Goal: Information Seeking & Learning: Learn about a topic

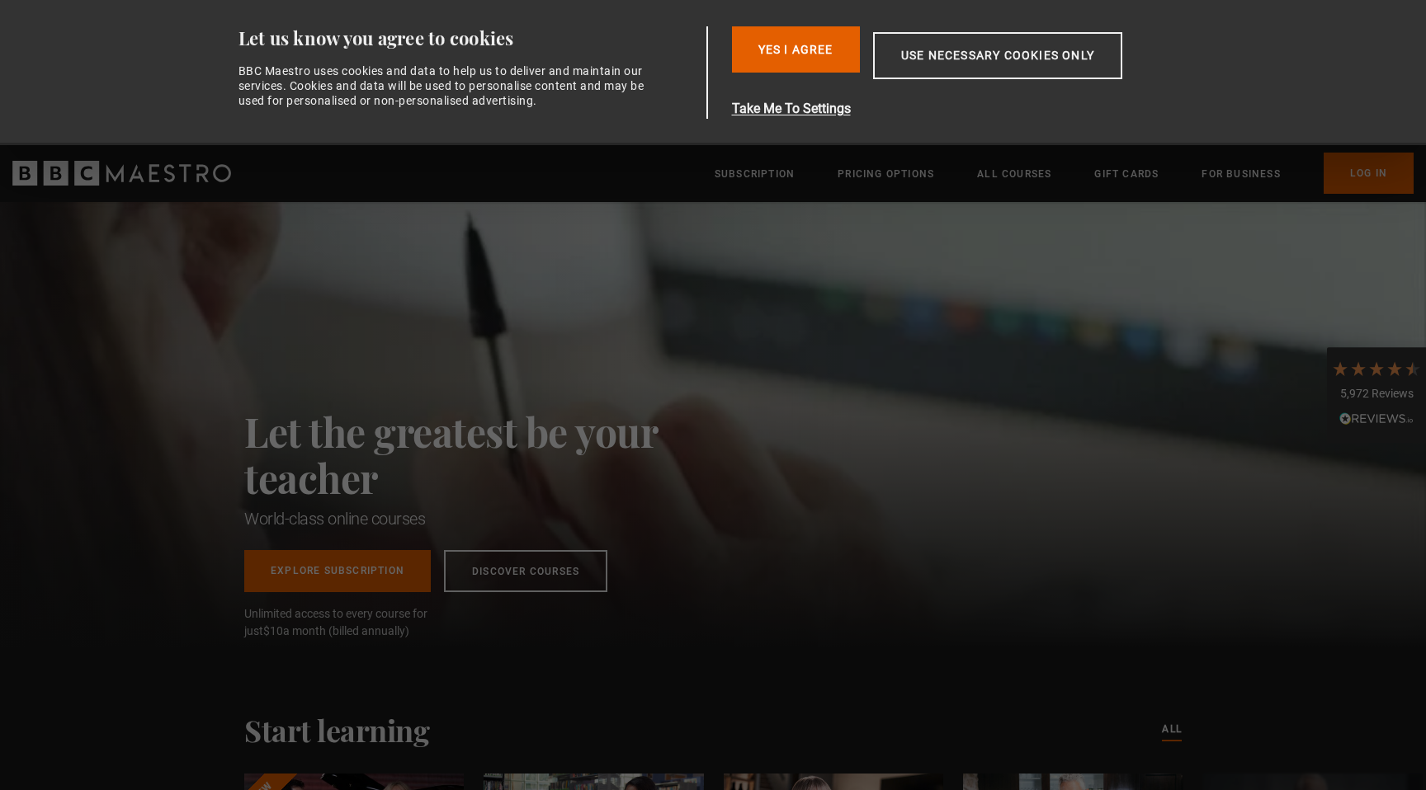
drag, startPoint x: 532, startPoint y: 294, endPoint x: 571, endPoint y: 324, distance: 49.3
click at [539, 294] on div "Let the greatest be your teacher World-class online courses Explore Subscriptio…" at bounding box center [487, 424] width 487 height 445
click at [1211, 87] on div "Consent Details [#IABV2SETTINGS#] About Let us know you agree to cookies BBC Ma…" at bounding box center [713, 72] width 1040 height 145
click at [1377, 166] on link "Log In" at bounding box center [1368, 173] width 90 height 41
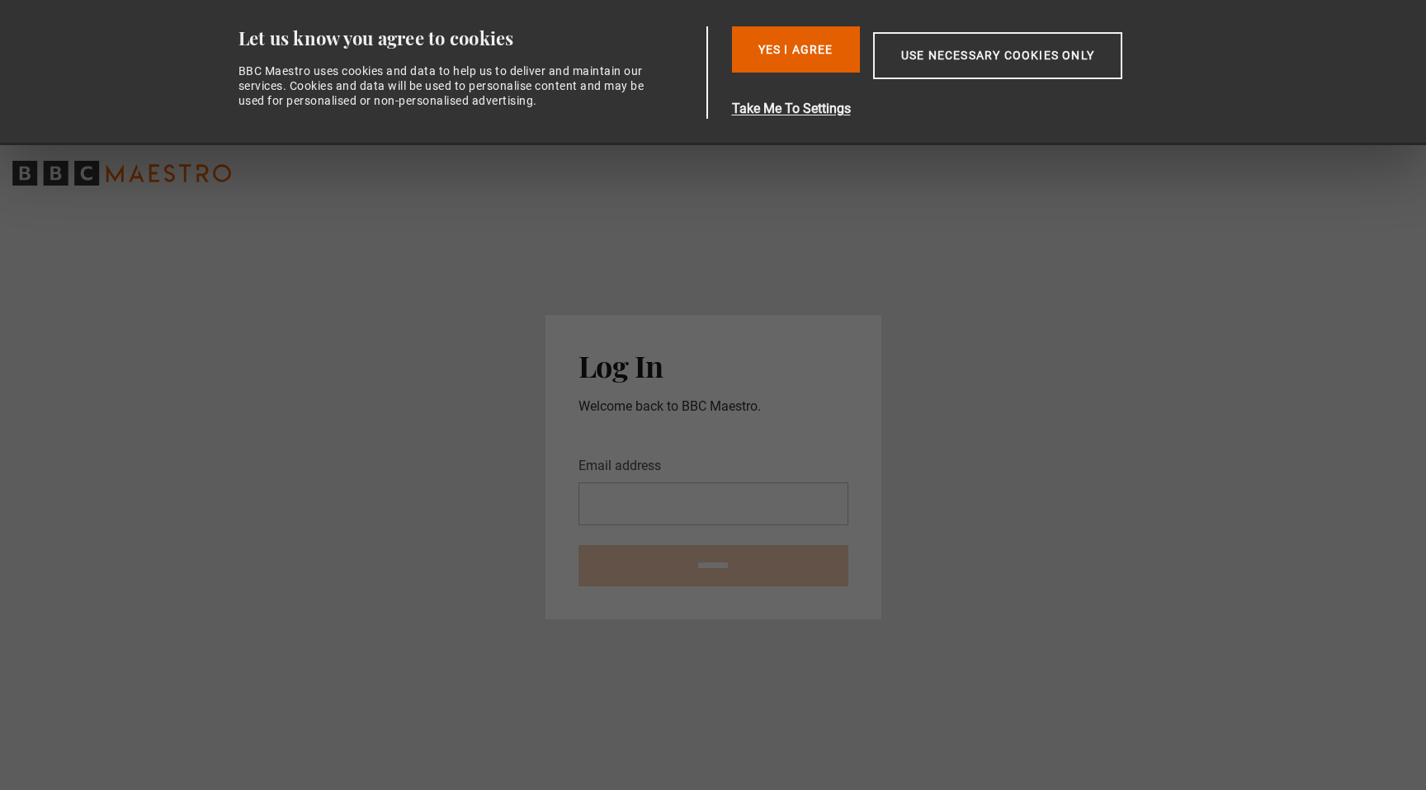
type input "**********"
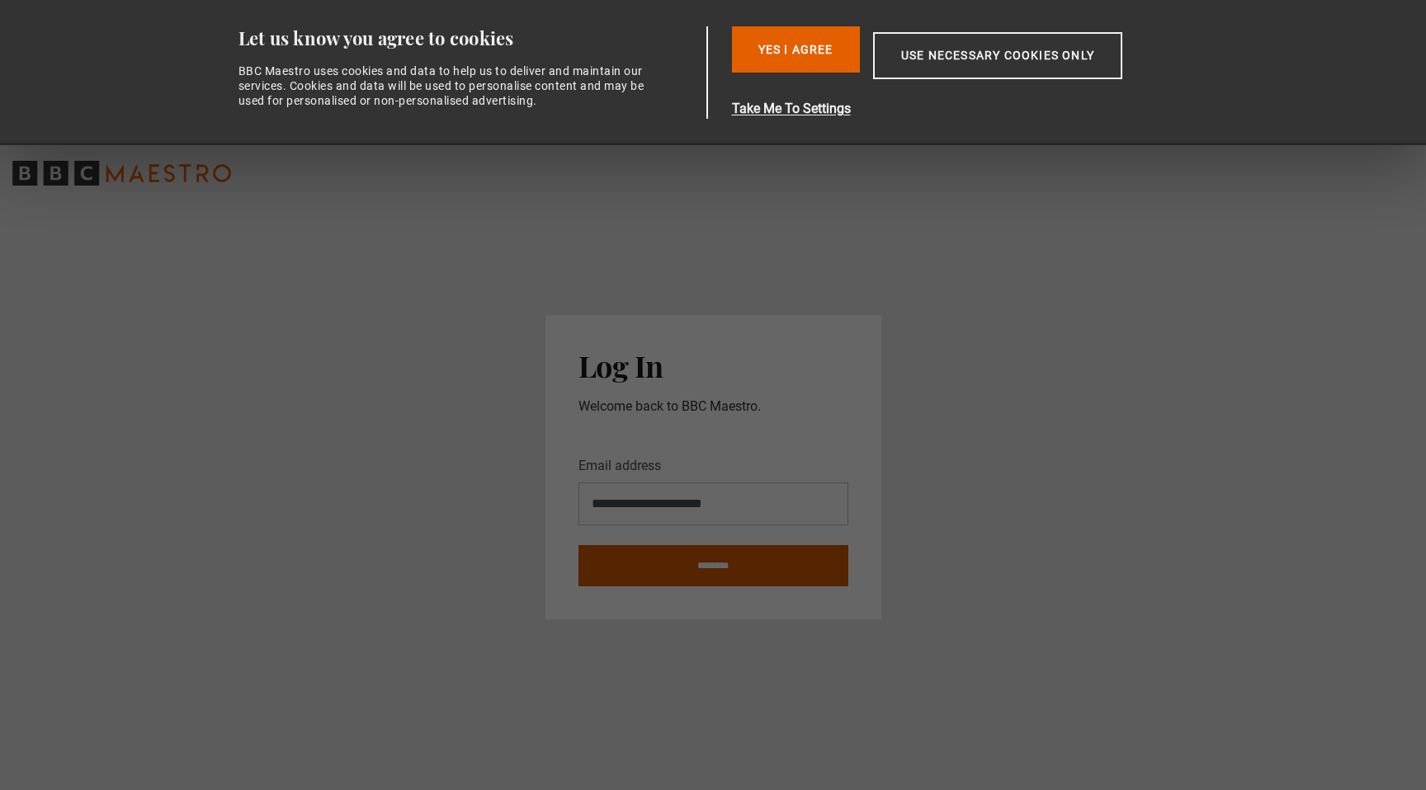
click at [800, 578] on input "********" at bounding box center [713, 565] width 270 height 41
type input "**********"
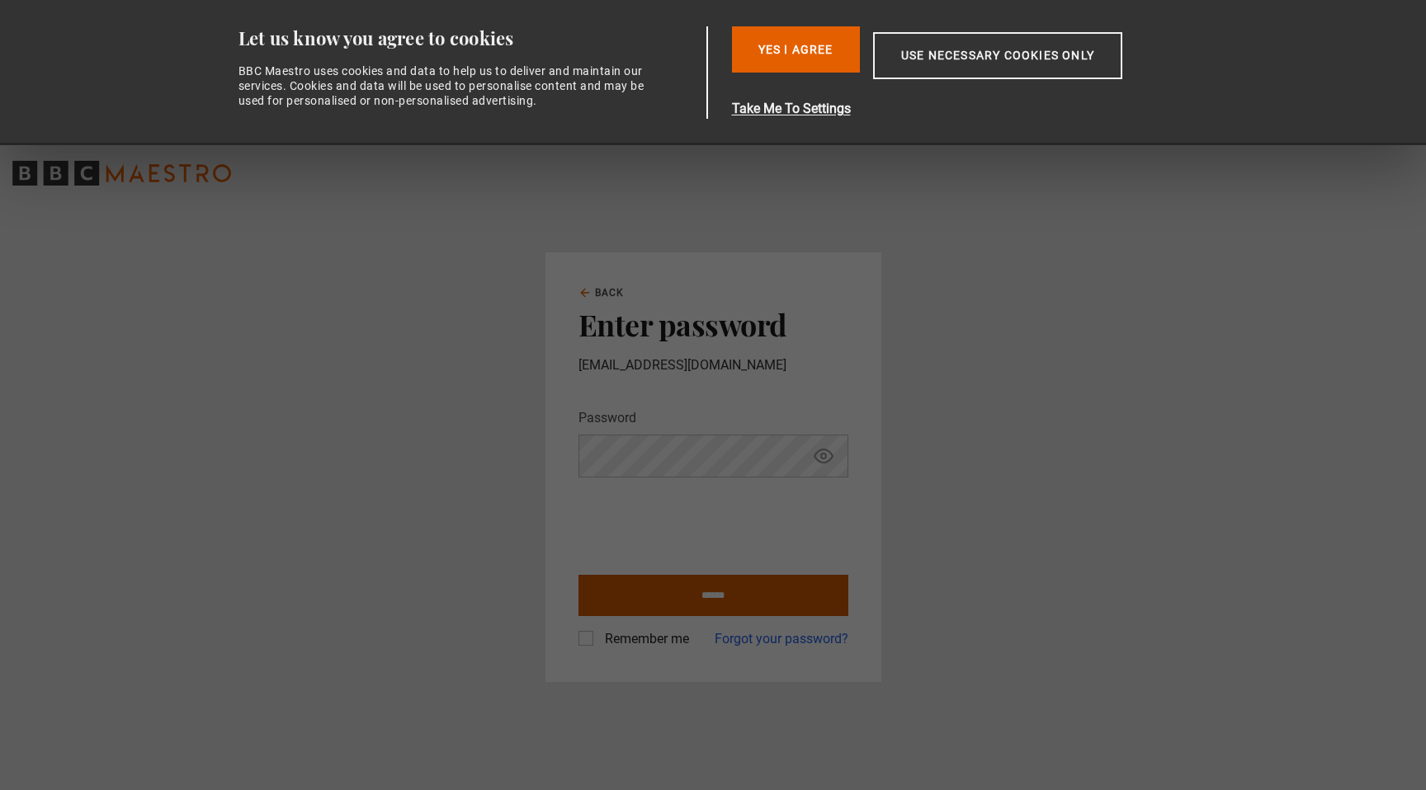
click at [676, 587] on input "******" at bounding box center [713, 595] width 270 height 41
type input "**********"
click at [992, 63] on button "Use necessary cookies only" at bounding box center [997, 55] width 249 height 47
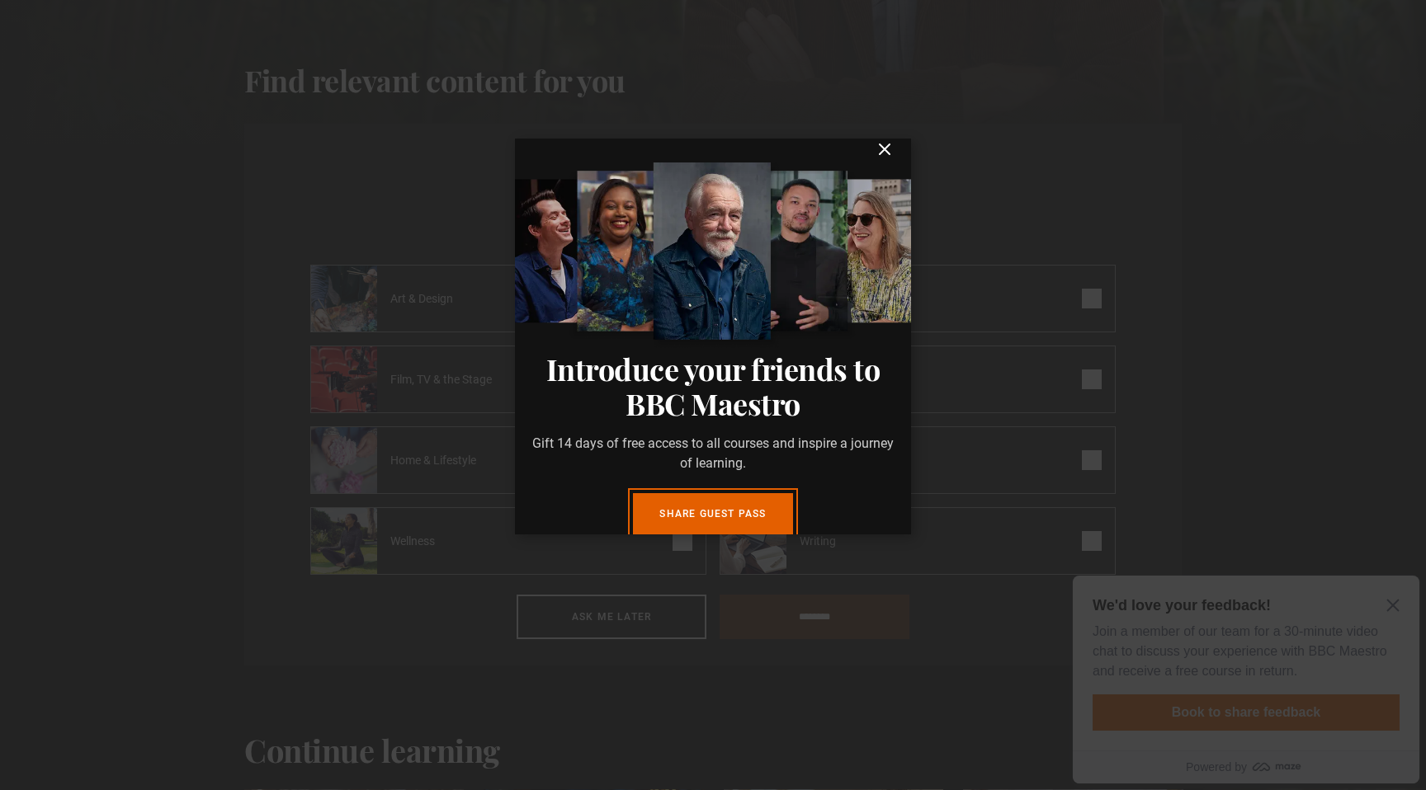
click at [888, 154] on icon "submit" at bounding box center [884, 149] width 10 height 10
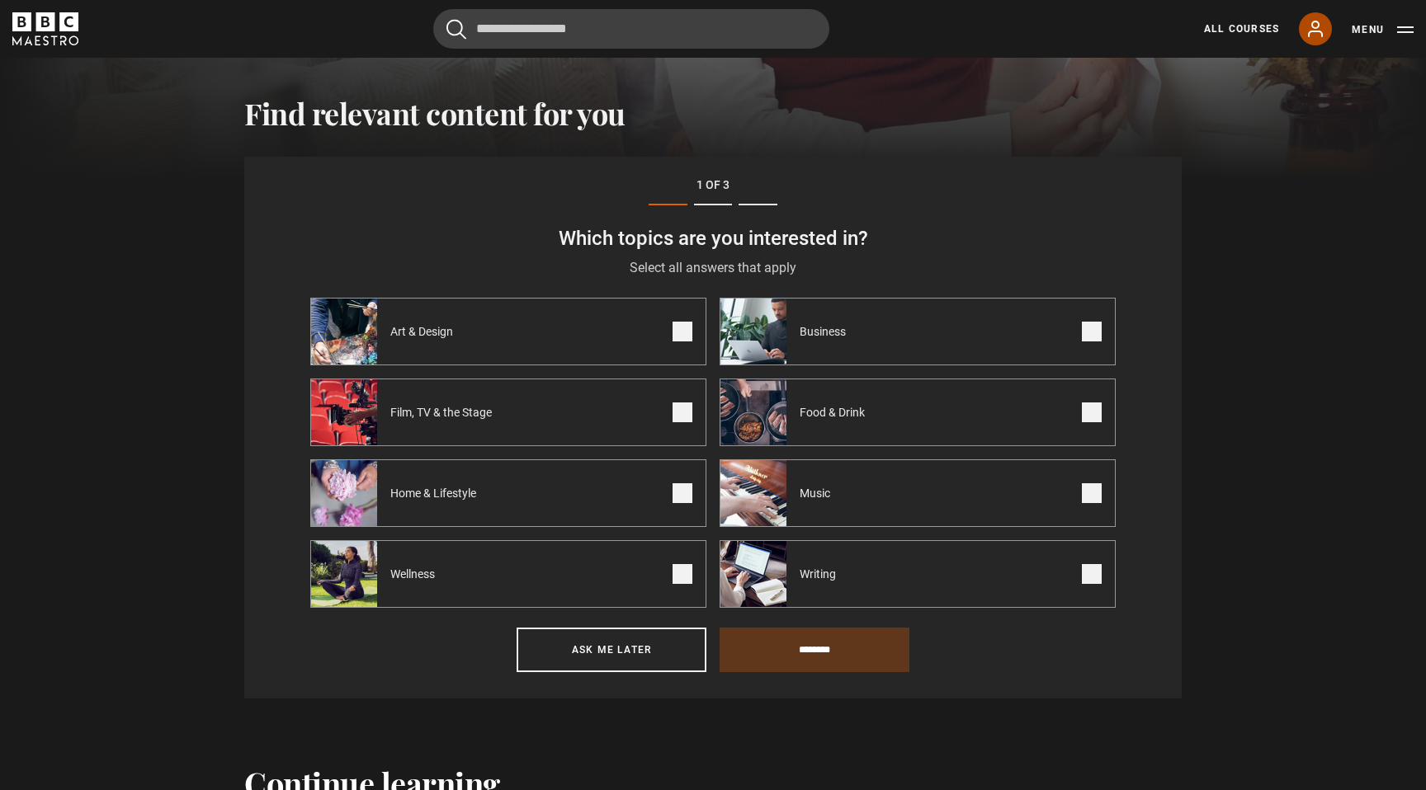
scroll to position [573, 0]
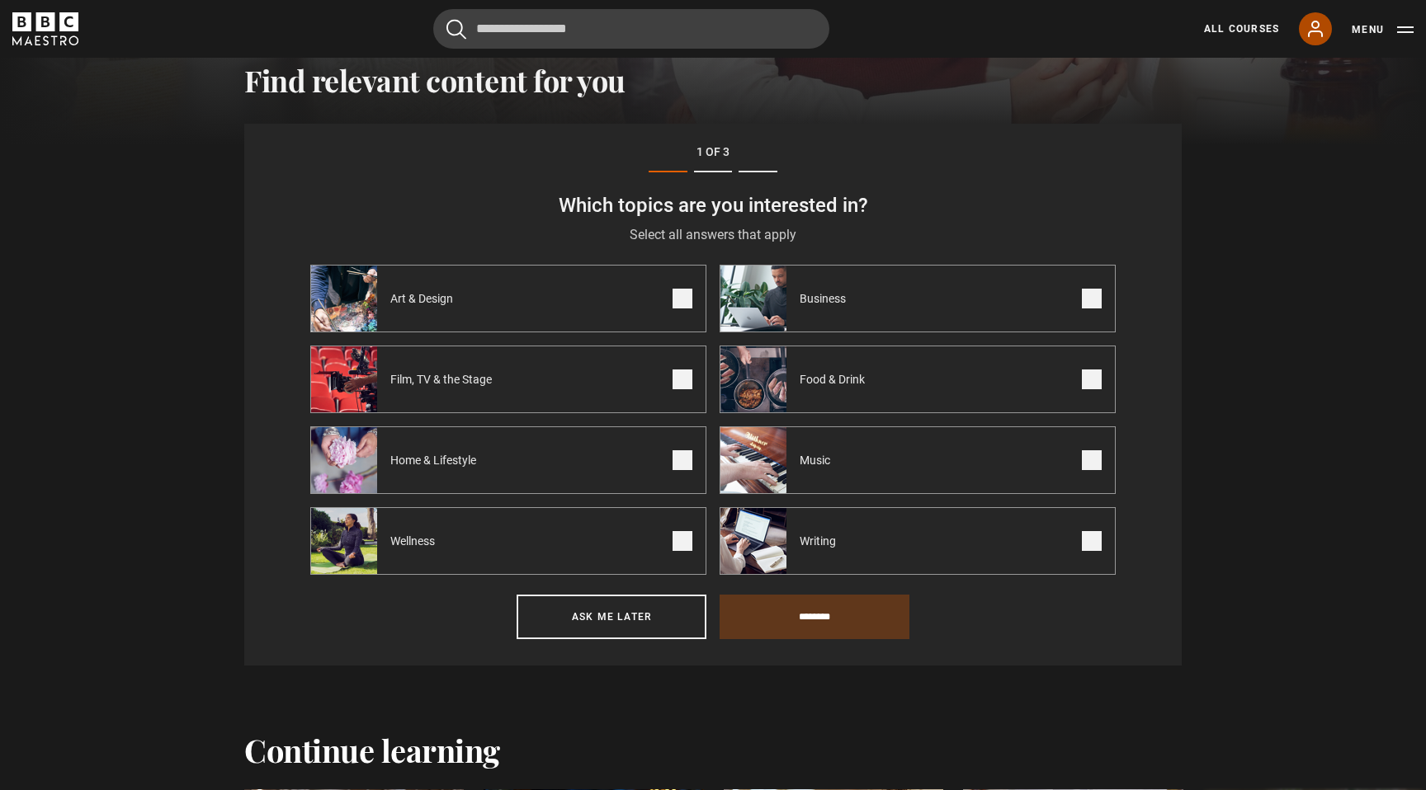
click at [1319, 32] on icon at bounding box center [1315, 29] width 20 height 20
click at [1313, 23] on icon at bounding box center [1314, 28] width 13 height 15
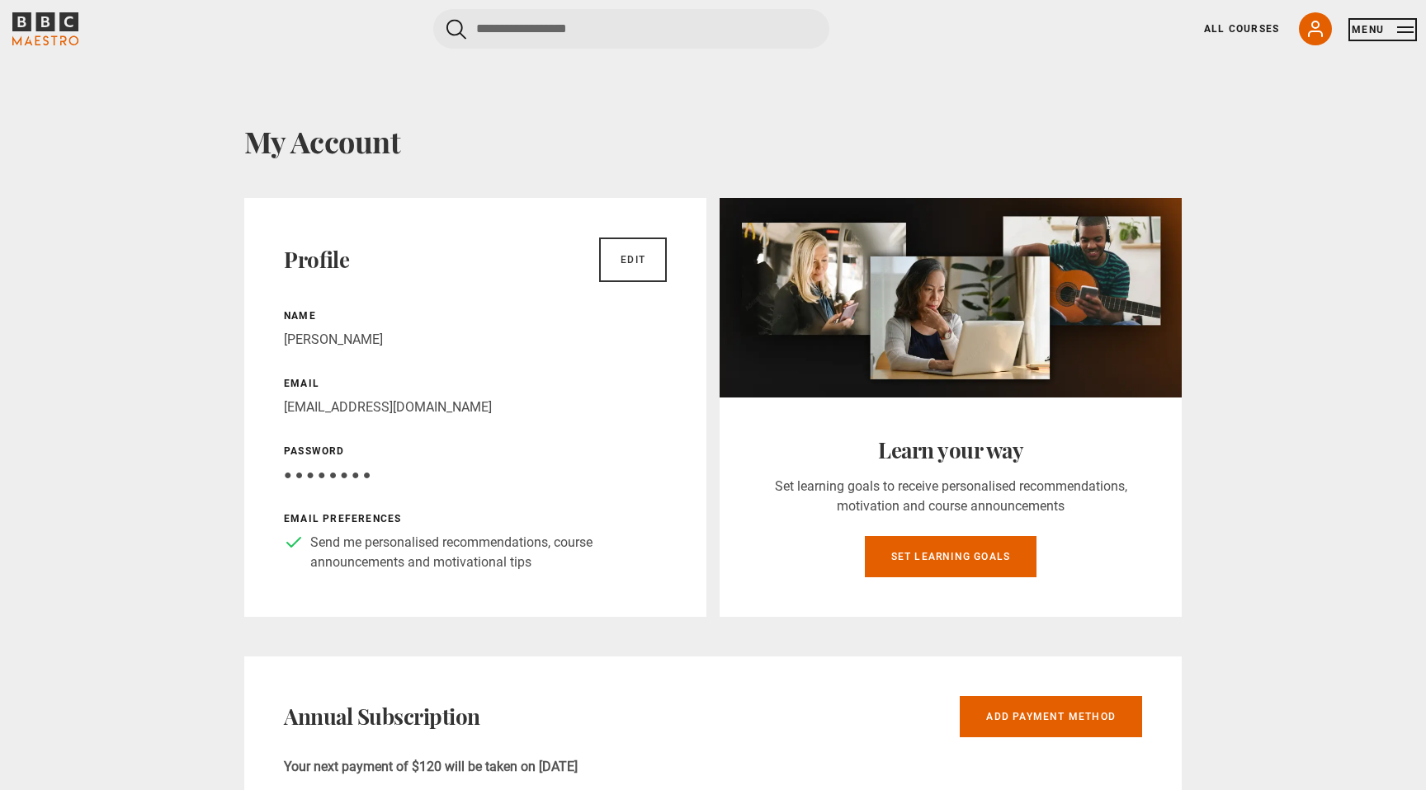
click at [1365, 38] on button "Menu" at bounding box center [1382, 29] width 62 height 17
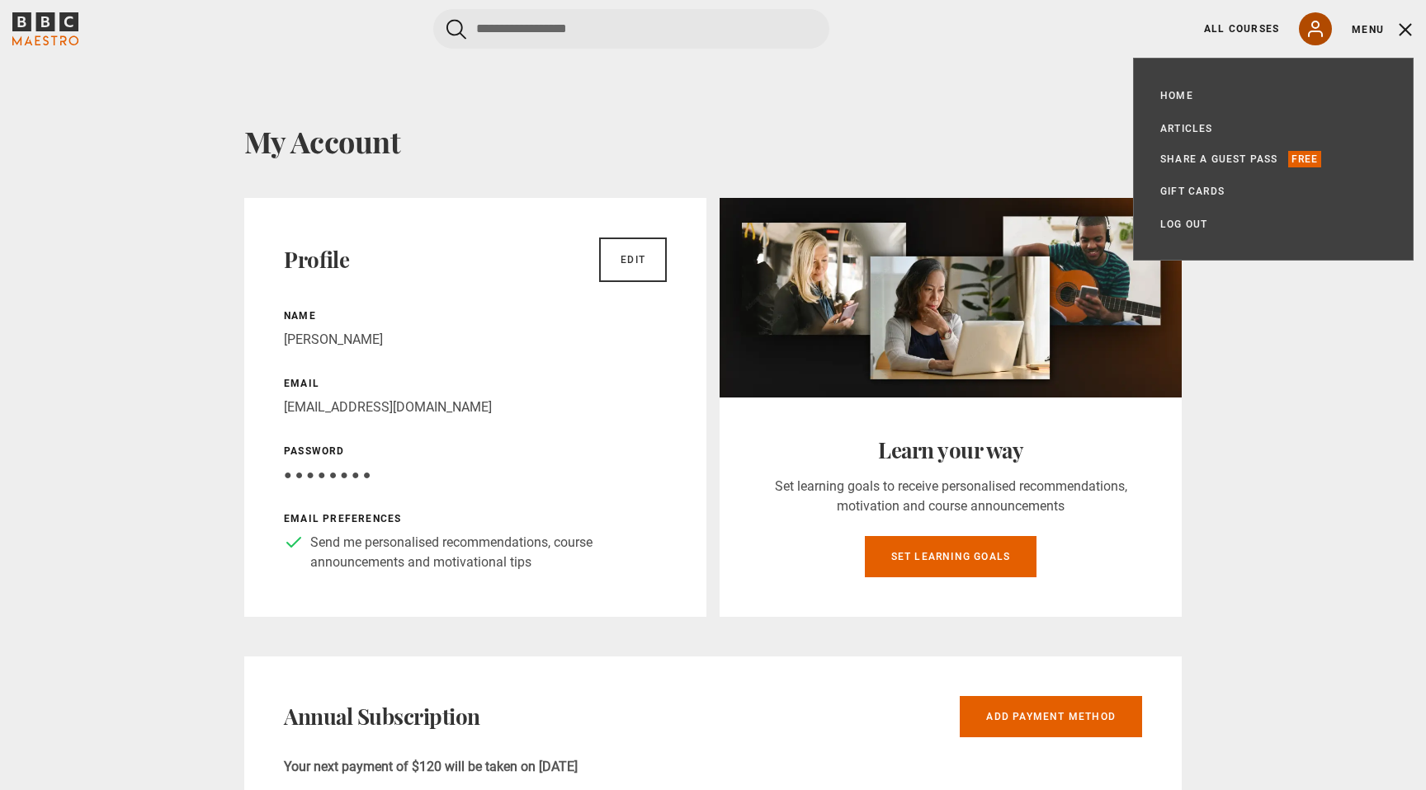
click at [1318, 25] on icon at bounding box center [1315, 29] width 20 height 20
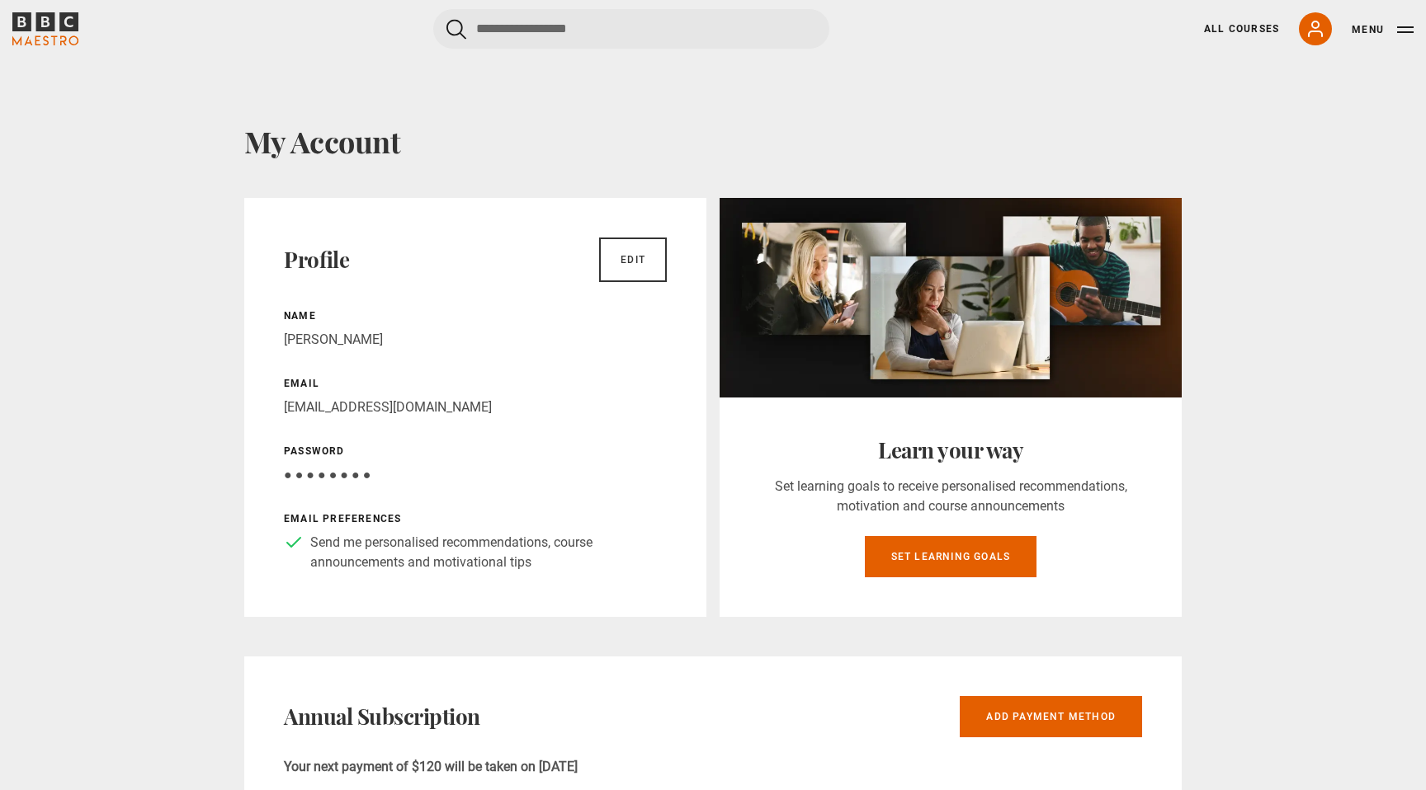
click at [1224, 31] on link "All Courses" at bounding box center [1241, 28] width 75 height 15
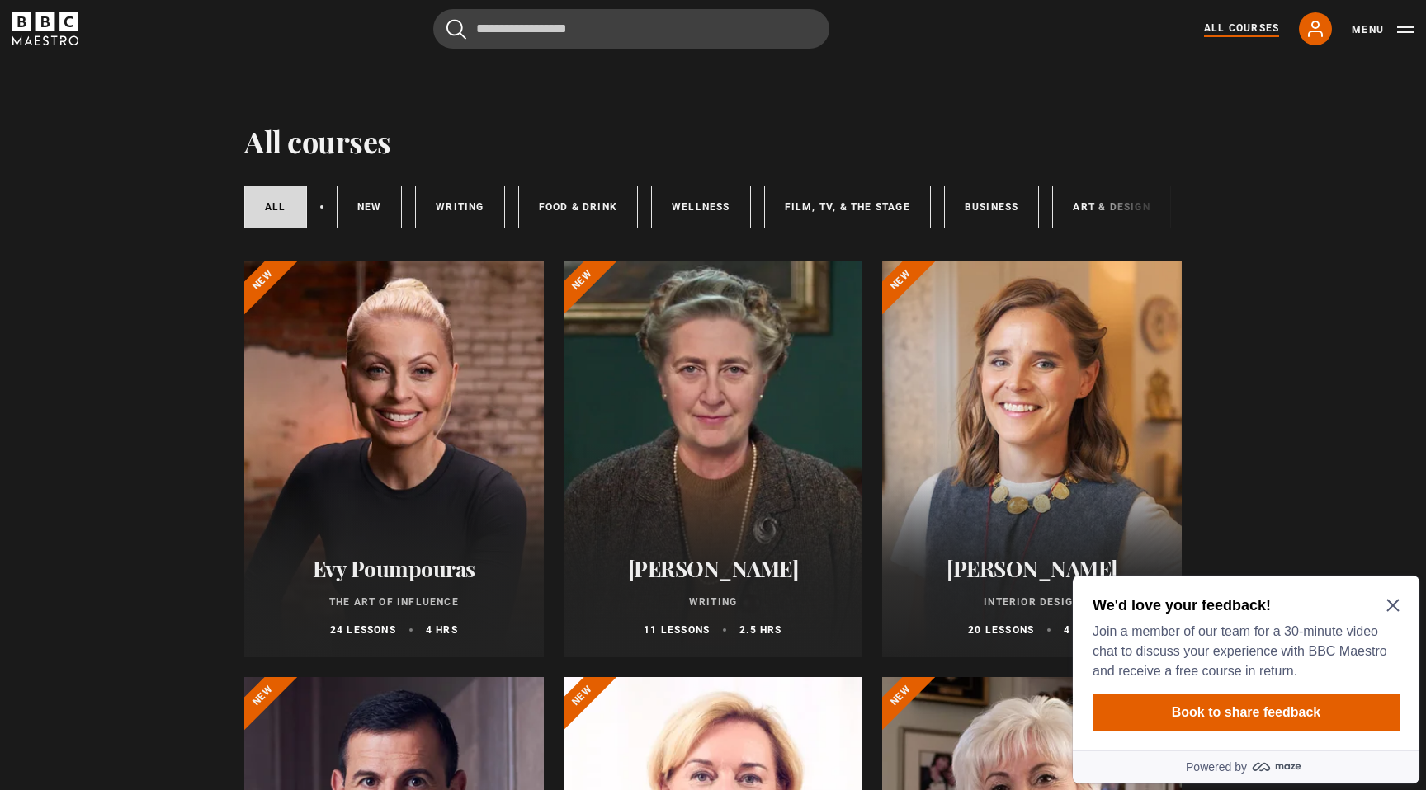
click at [1393, 610] on icon "Close Maze Prompt" at bounding box center [1392, 605] width 13 height 13
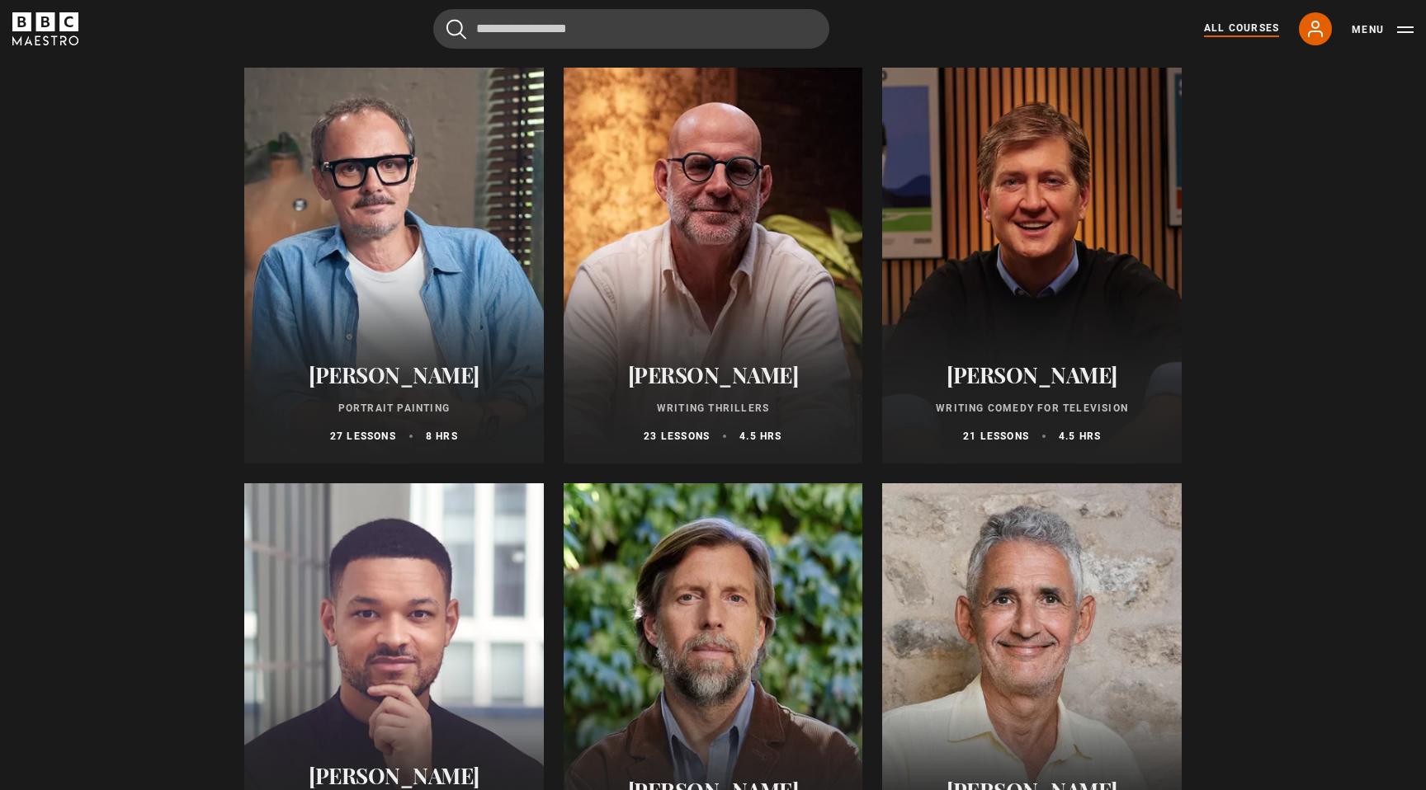
scroll to position [1429, 0]
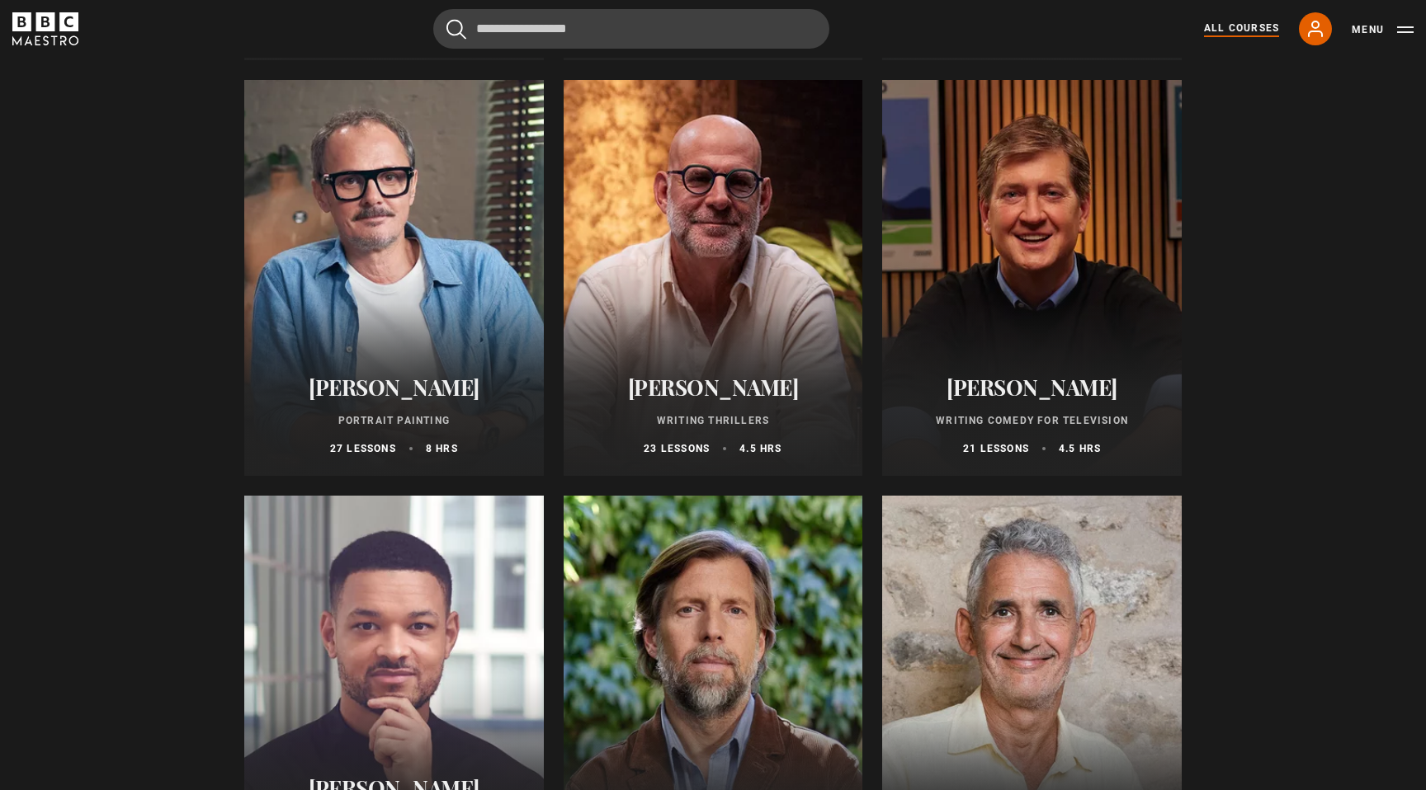
click at [449, 302] on div at bounding box center [393, 278] width 299 height 396
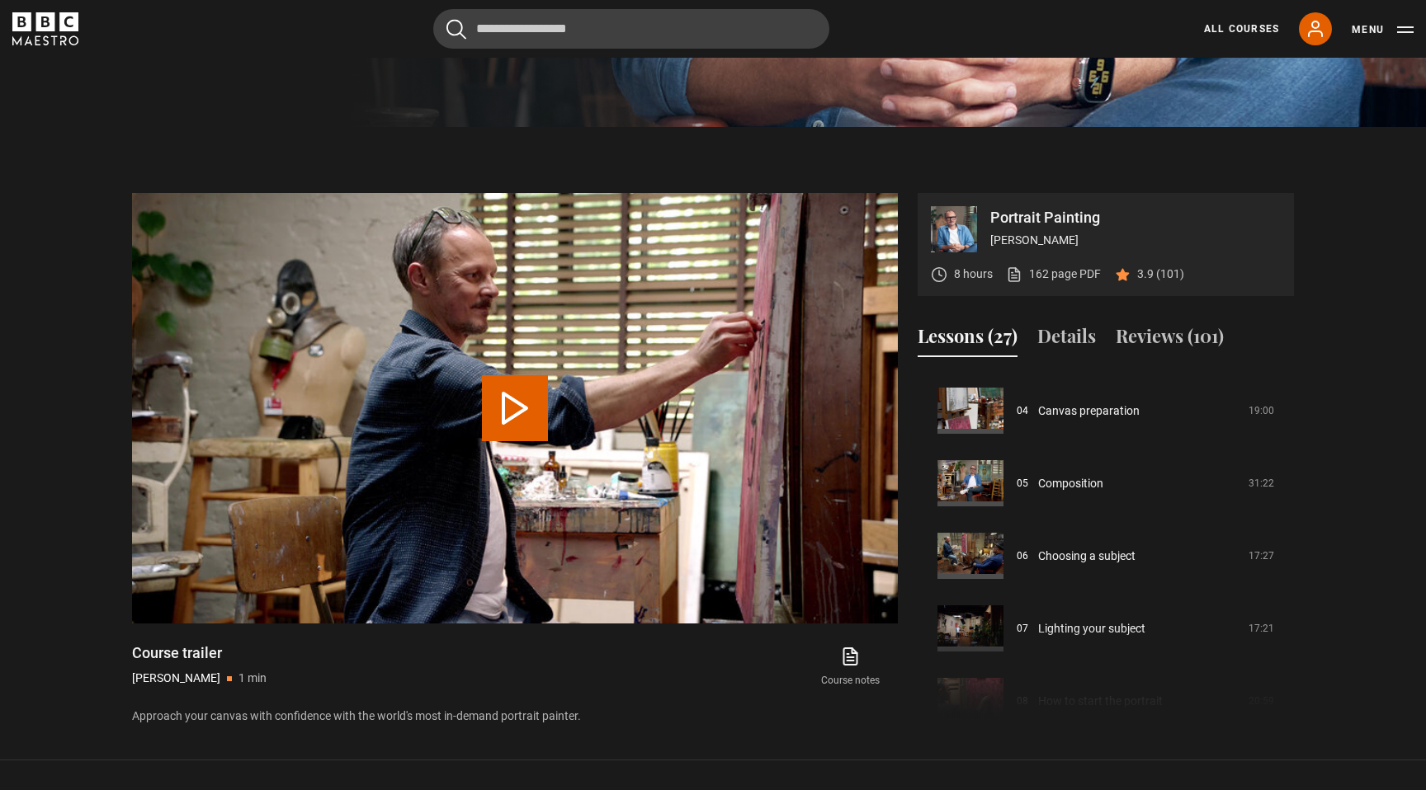
scroll to position [287, 0]
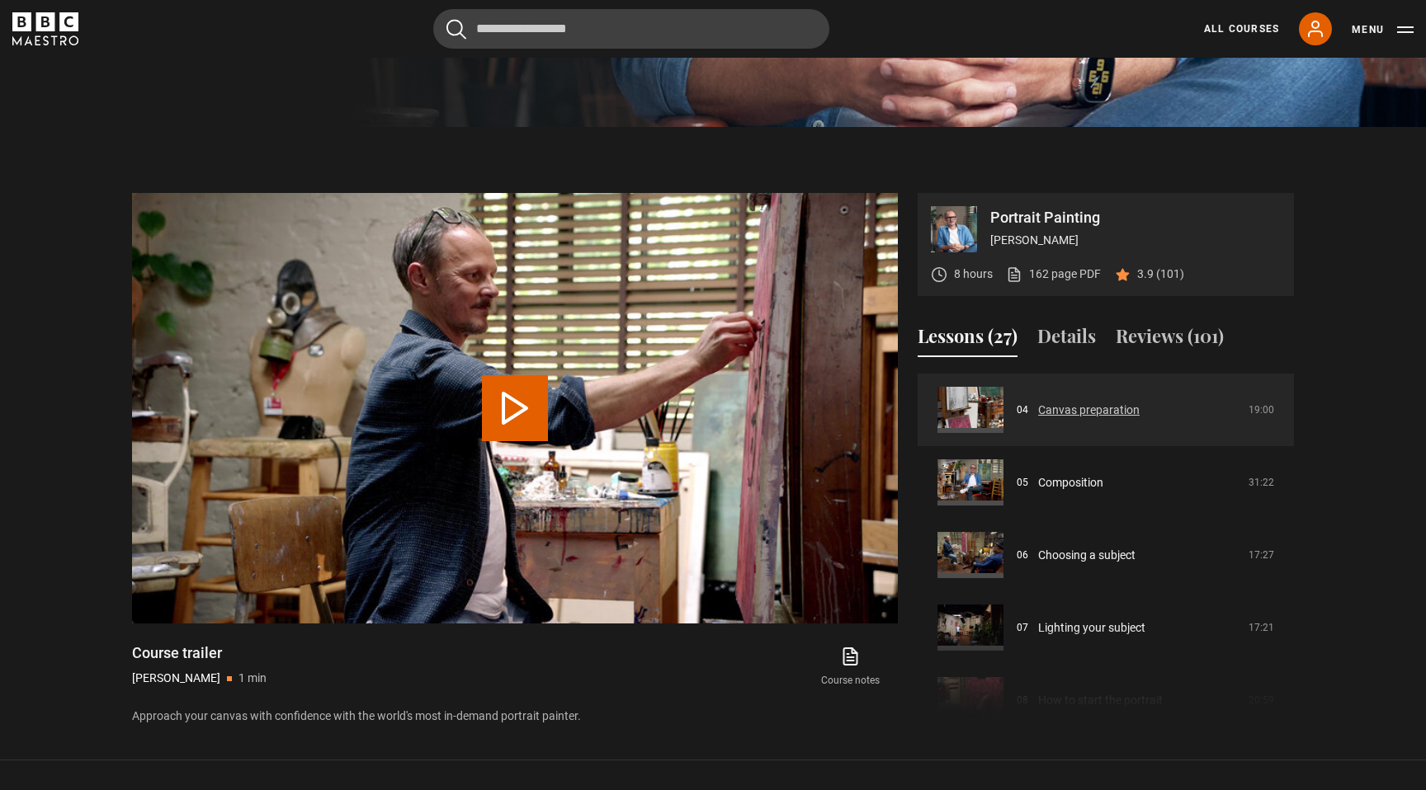
click at [1038, 402] on link "Canvas preparation" at bounding box center [1088, 410] width 101 height 17
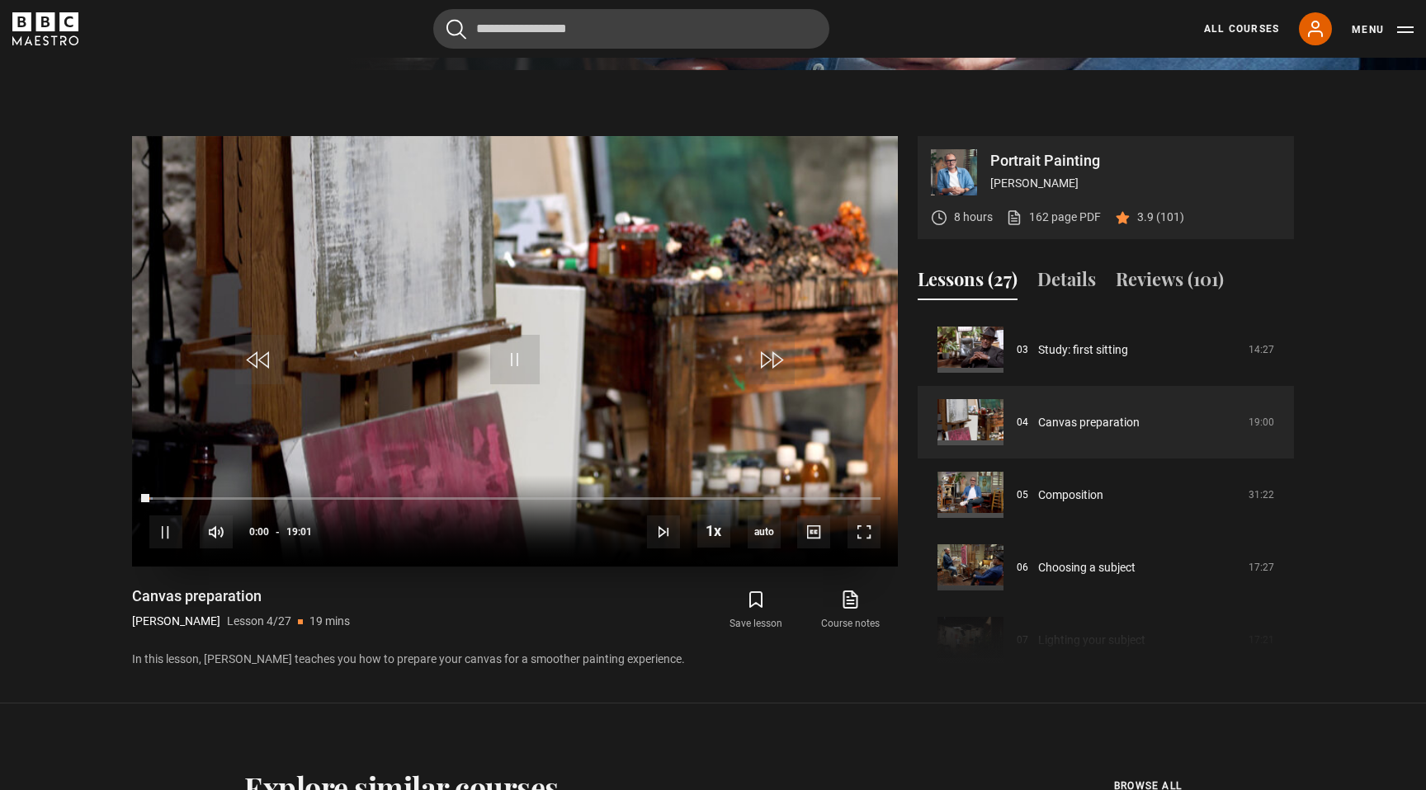
scroll to position [725, 0]
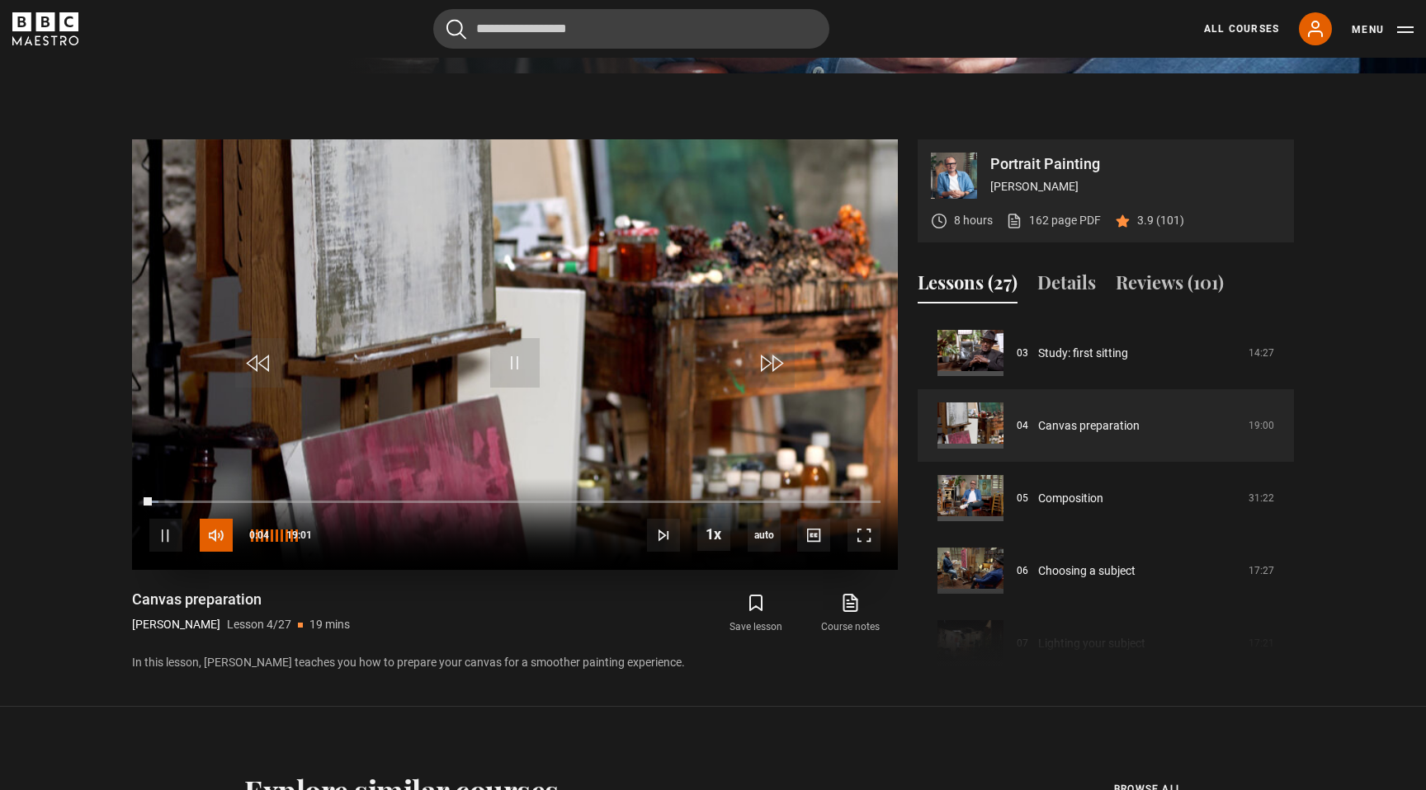
click at [220, 530] on span "Video Player" at bounding box center [216, 535] width 33 height 33
click at [221, 493] on div "10s Skip Back 10 seconds Pause 10s Skip Forward 10 seconds Loaded : 3.07% 01:58…" at bounding box center [515, 525] width 766 height 92
click at [259, 497] on div "10s Skip Back 10 seconds Pause 10s Skip Forward 10 seconds Loaded : 3.94% 01:58…" at bounding box center [515, 525] width 766 height 92
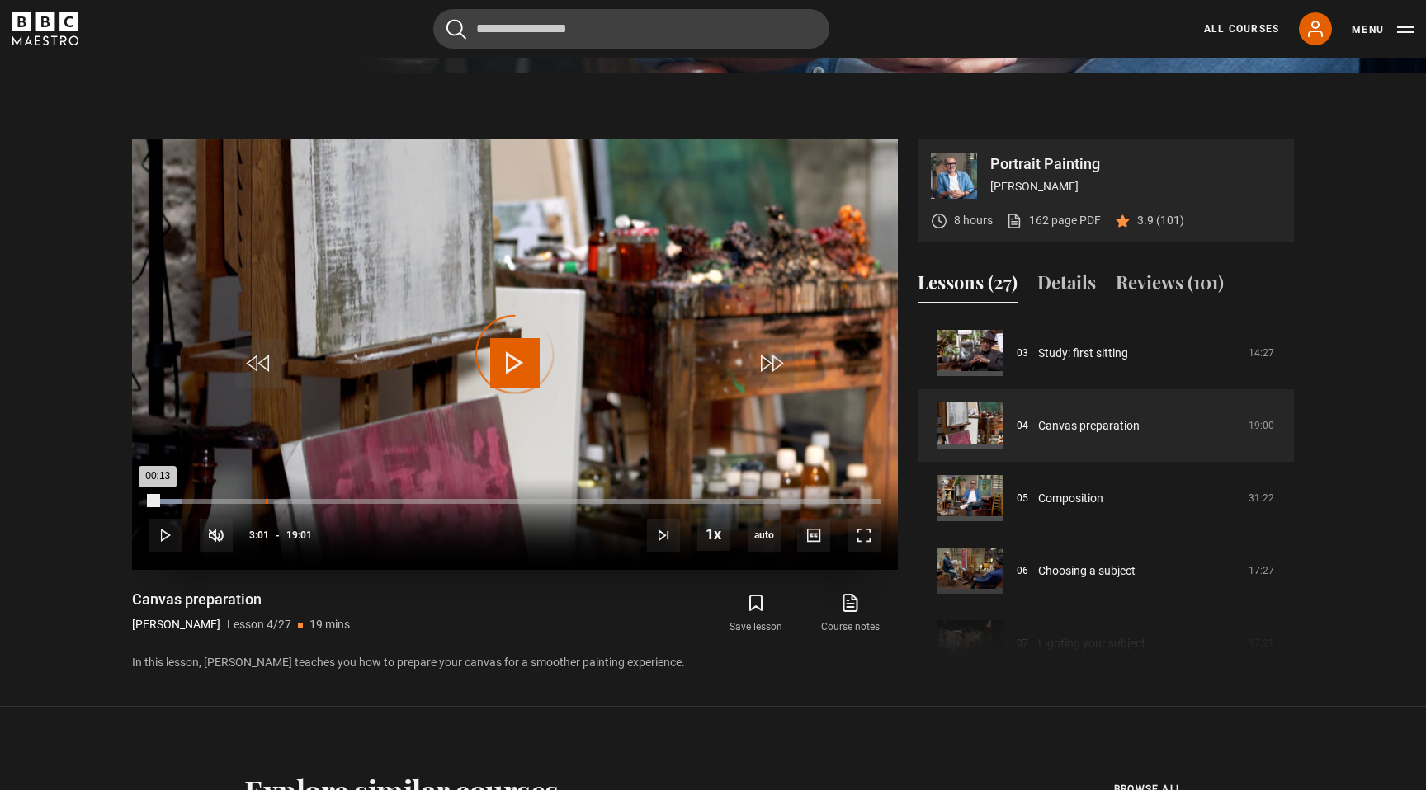
click at [266, 502] on div "03:01" at bounding box center [267, 501] width 2 height 5
click at [344, 501] on div "Loaded : 16.21% 05:05 05:05" at bounding box center [514, 501] width 731 height 5
click at [427, 498] on div "10s Skip Back 10 seconds Pause 10s Skip Forward 10 seconds Loaded : 27.61% 05:1…" at bounding box center [515, 525] width 766 height 92
click at [445, 502] on div "07:41" at bounding box center [446, 501] width 2 height 5
click at [551, 502] on div "10:27" at bounding box center [552, 501] width 2 height 5
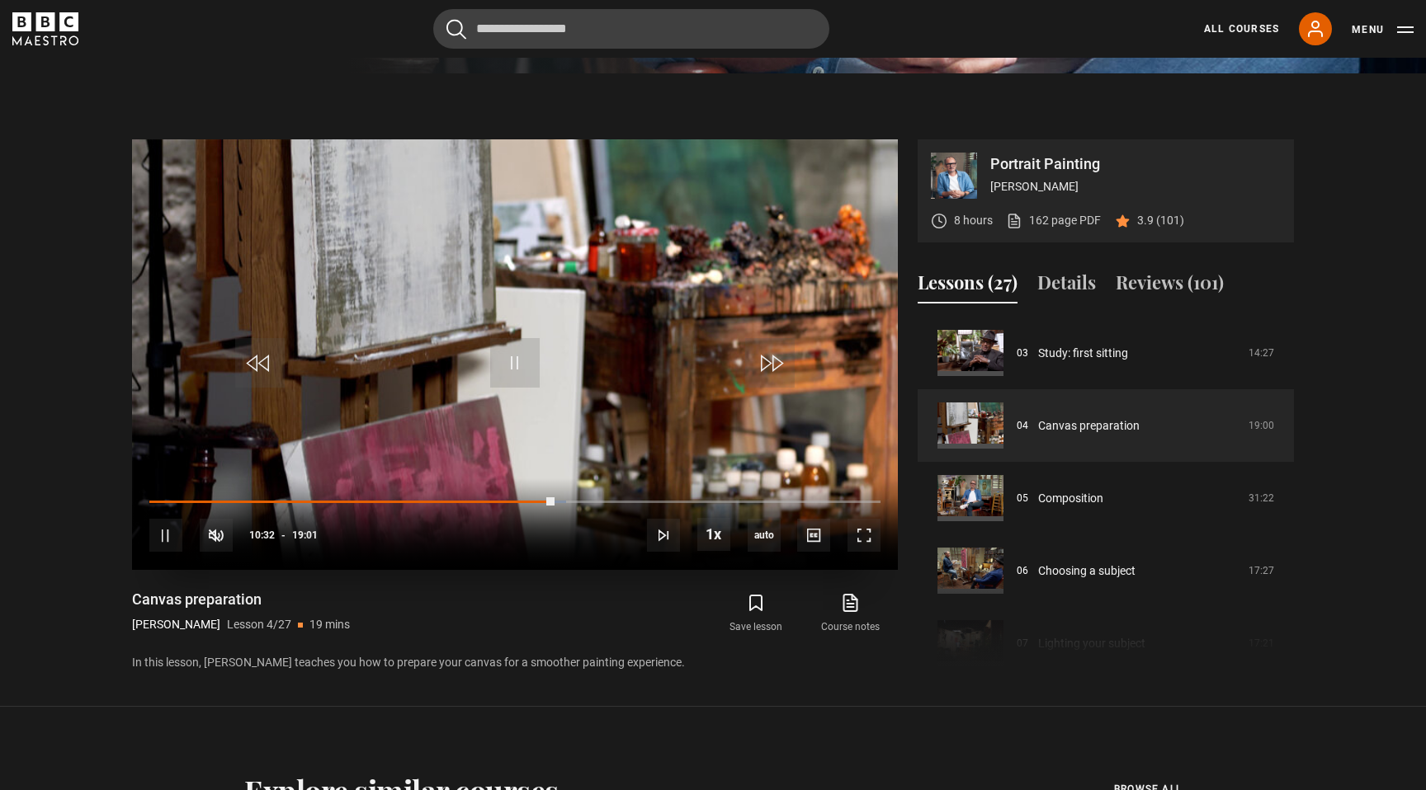
click at [611, 498] on div "10s Skip Back 10 seconds Pause 10s Skip Forward 10 seconds Loaded : 56.97% 11:5…" at bounding box center [515, 525] width 766 height 92
click at [628, 499] on div "10s Skip Back 10 seconds Pause 10s Skip Forward 10 seconds Loaded : 57.41% 11:5…" at bounding box center [515, 525] width 766 height 92
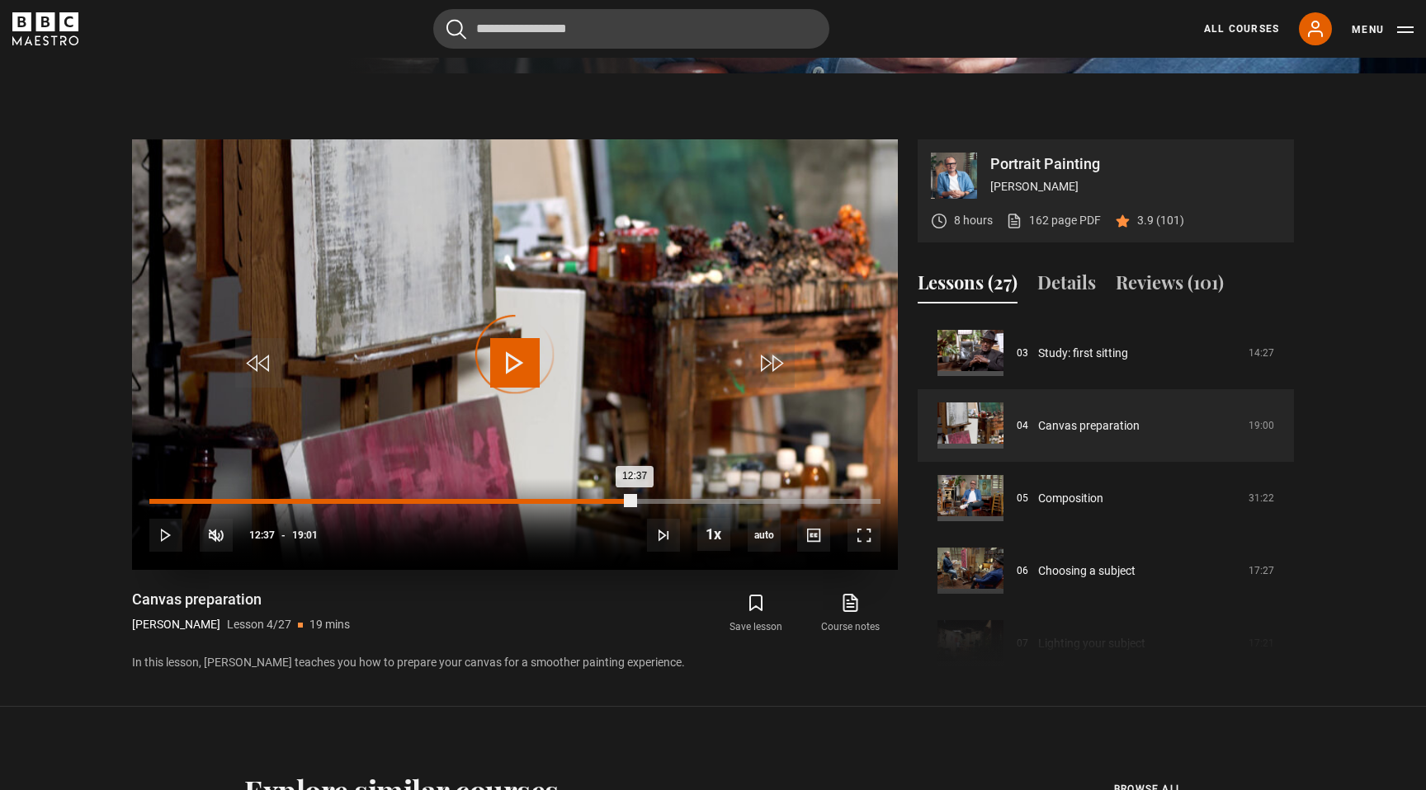
click at [634, 503] on div "Loaded : 57.84% 12:35 12:37" at bounding box center [514, 501] width 731 height 5
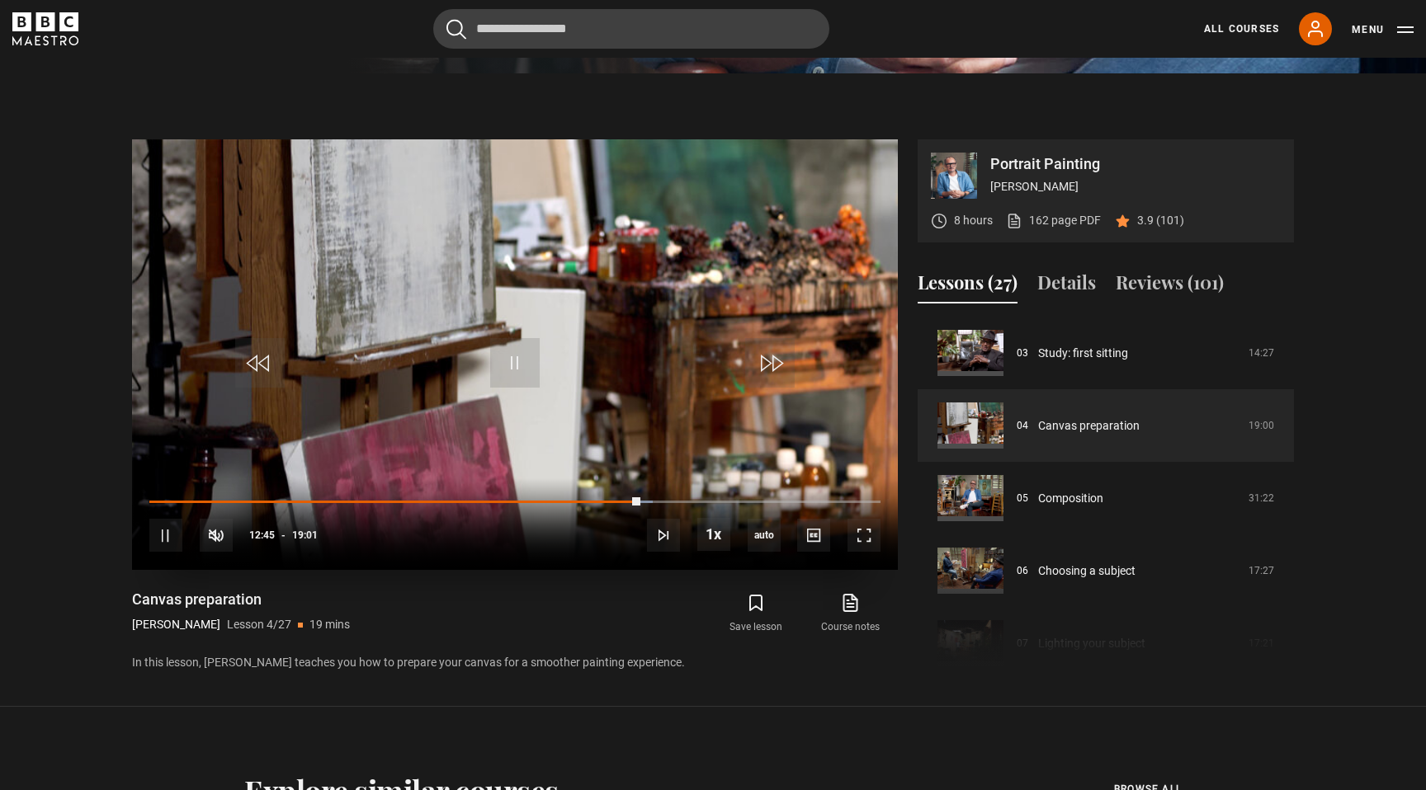
click at [741, 498] on div "10s Skip Back 10 seconds Pause 10s Skip Forward 10 seconds Loaded : 68.80% 13:5…" at bounding box center [515, 525] width 766 height 92
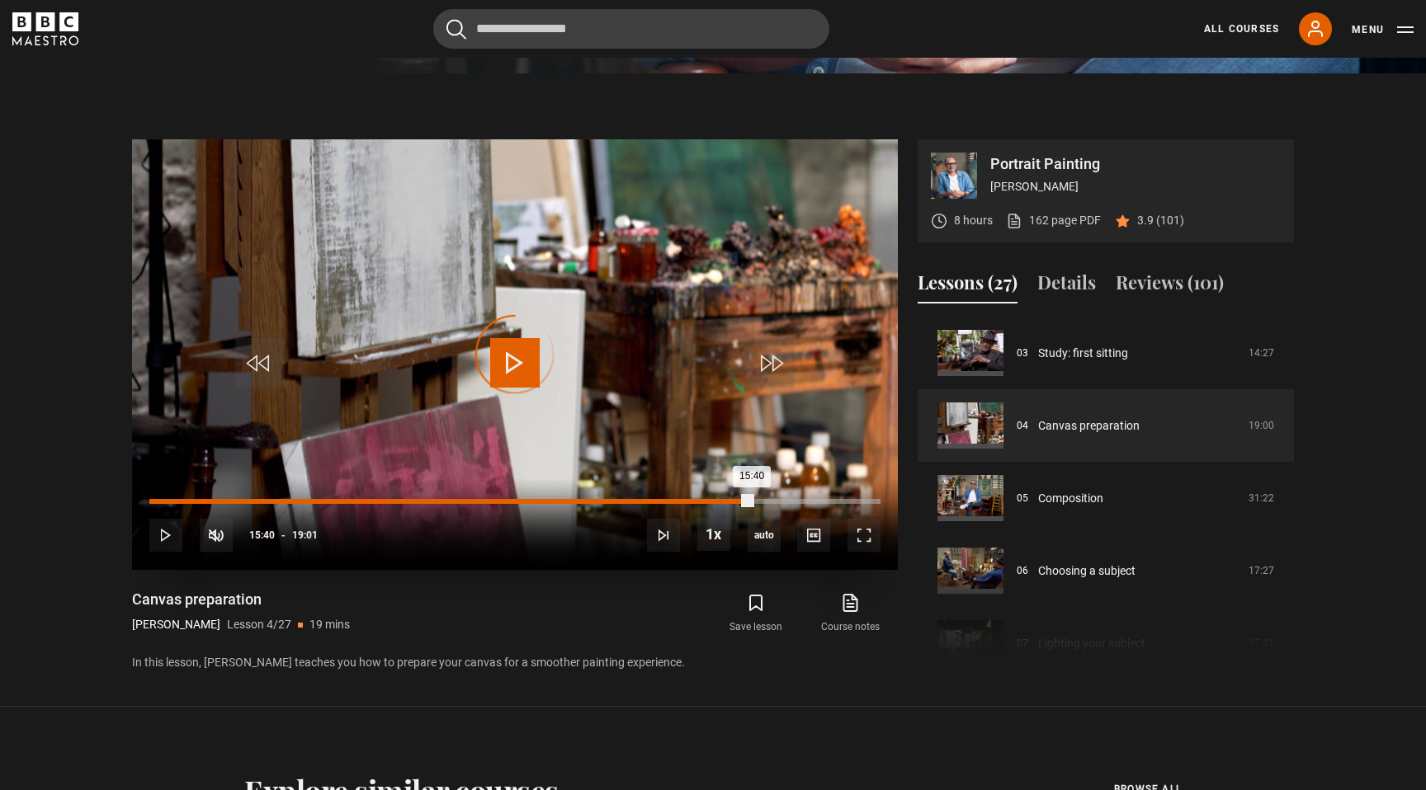
click at [751, 501] on div "Loaded : 69.24% 15:40 15:40" at bounding box center [514, 501] width 731 height 5
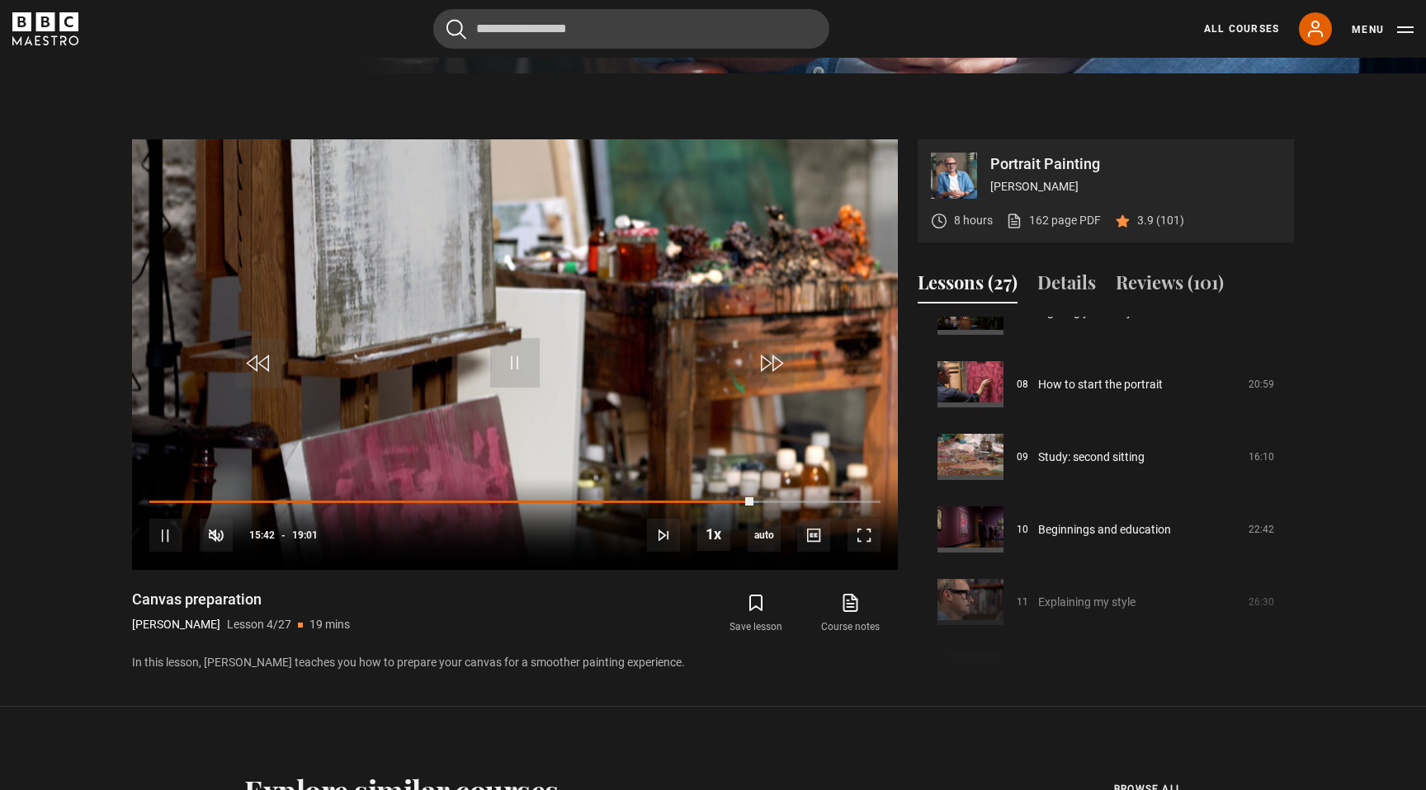
scroll to position [564, 0]
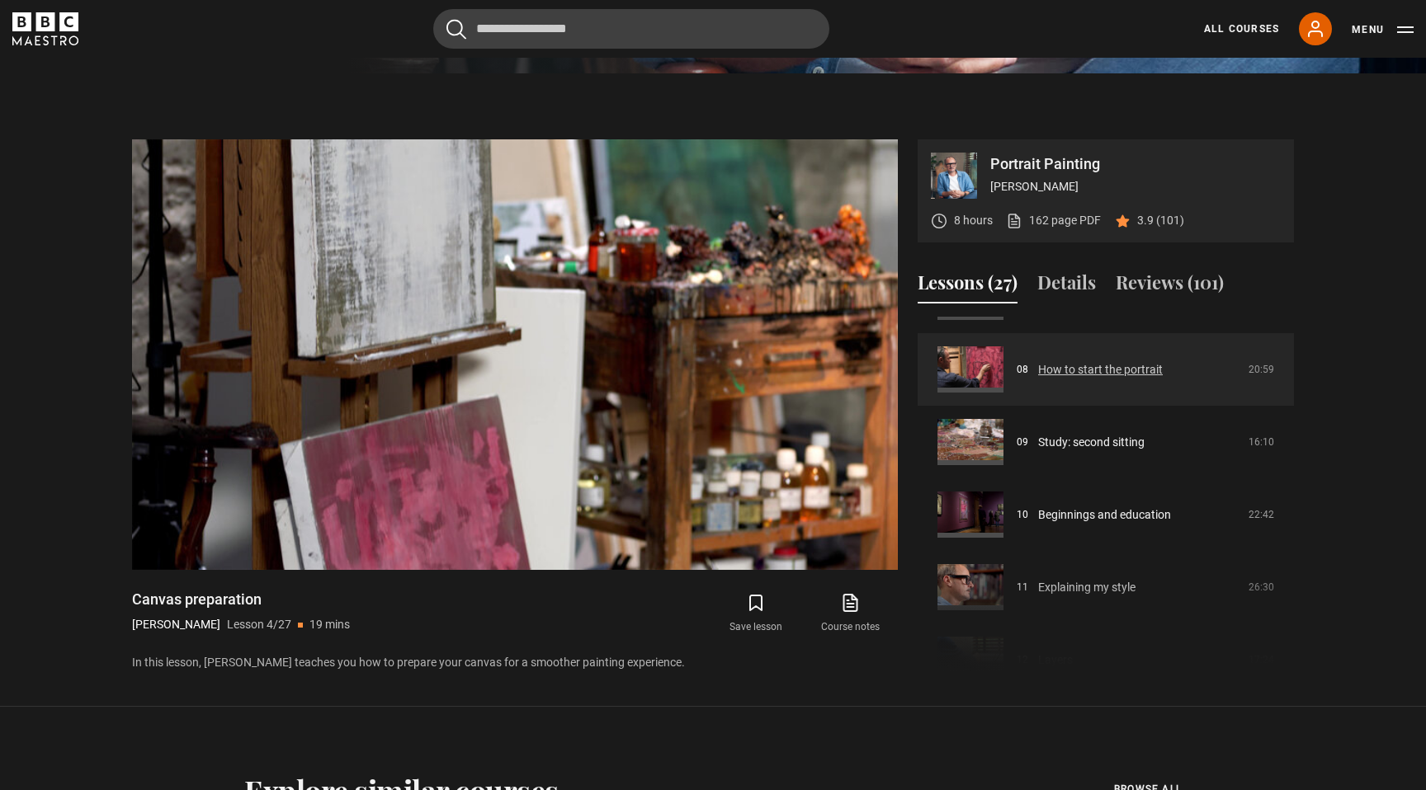
click at [1085, 379] on link "How to start the portrait" at bounding box center [1100, 369] width 125 height 17
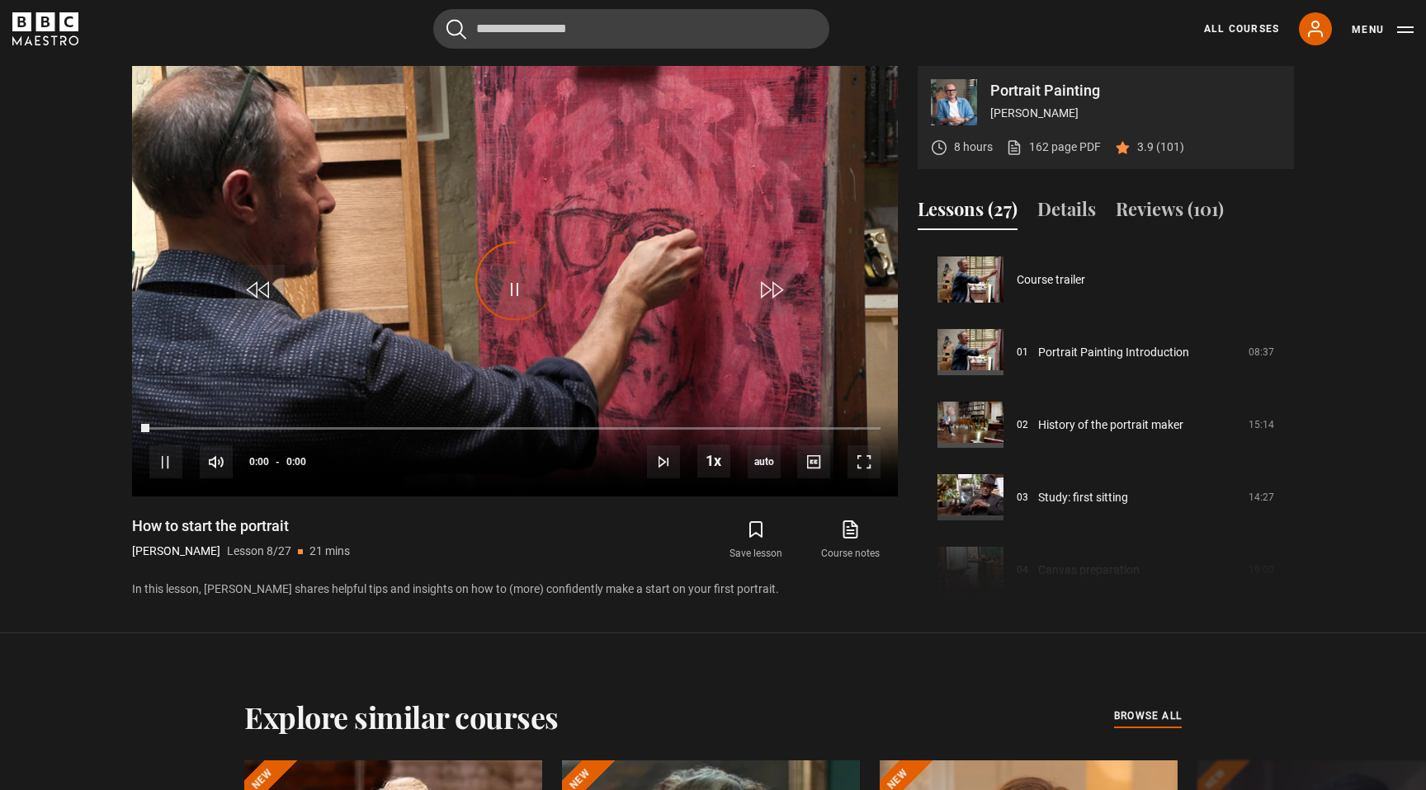
scroll to position [508, 0]
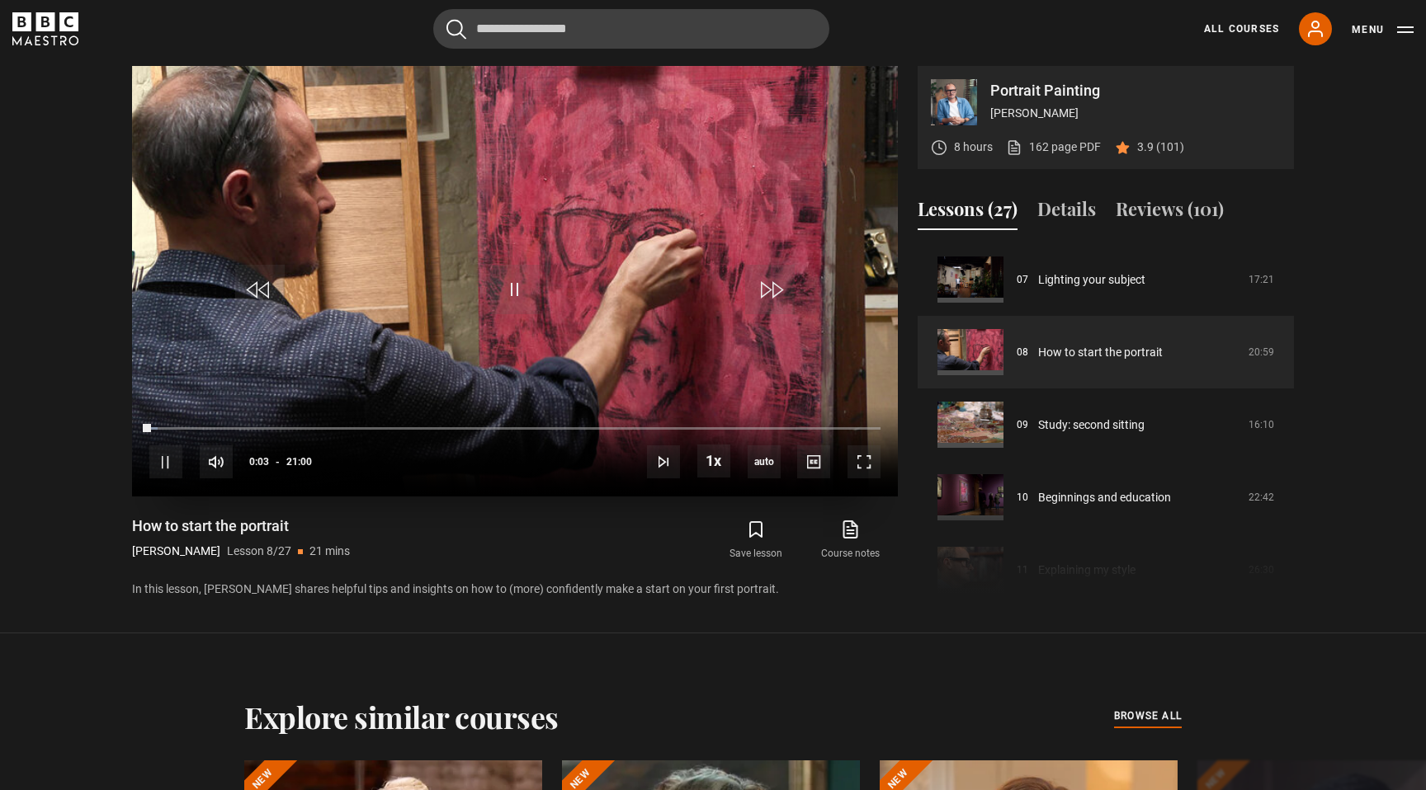
click at [293, 432] on div "10s Skip Back 10 seconds Pause 10s Skip Forward 10 seconds Loaded : 1.19% 04:14…" at bounding box center [515, 451] width 766 height 92
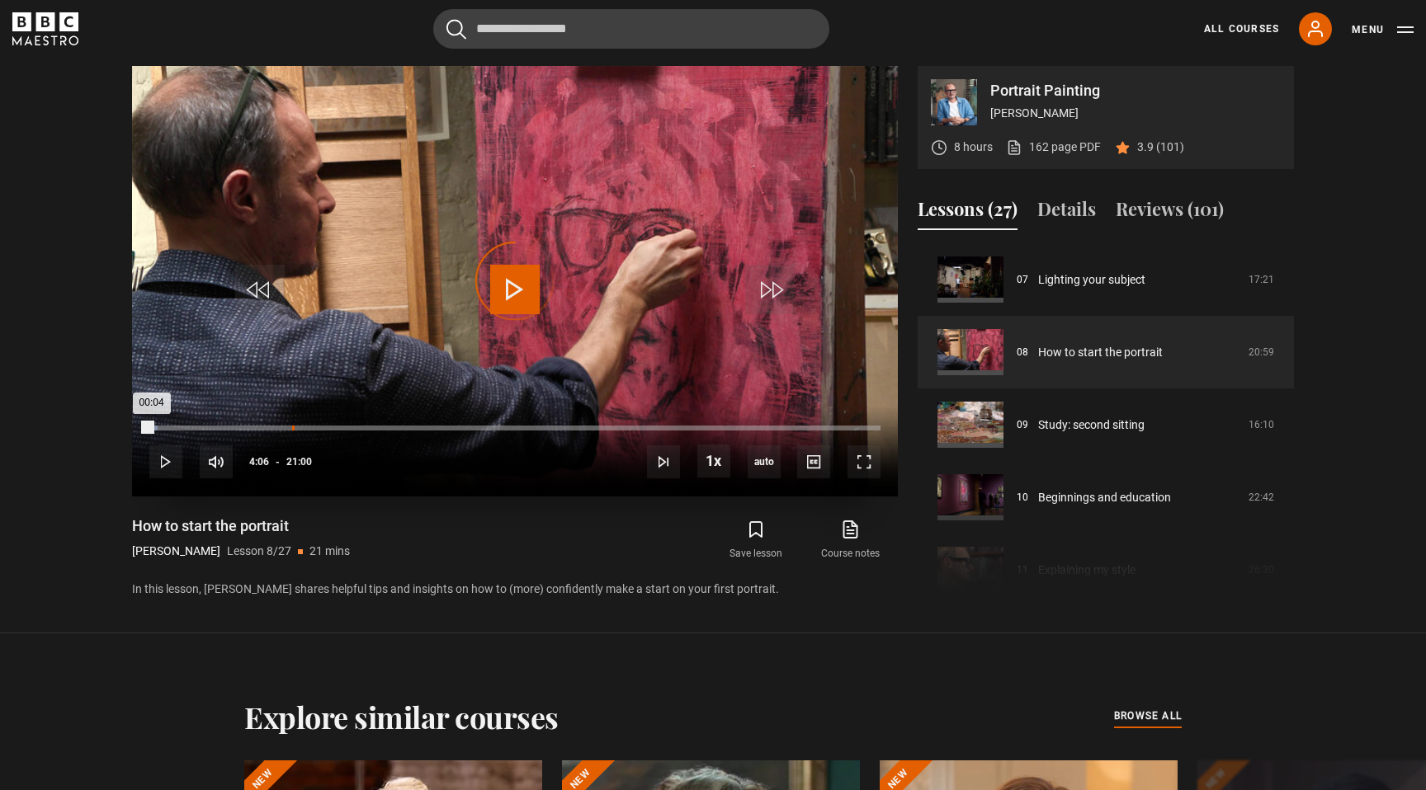
click at [292, 427] on div "04:06" at bounding box center [293, 428] width 2 height 5
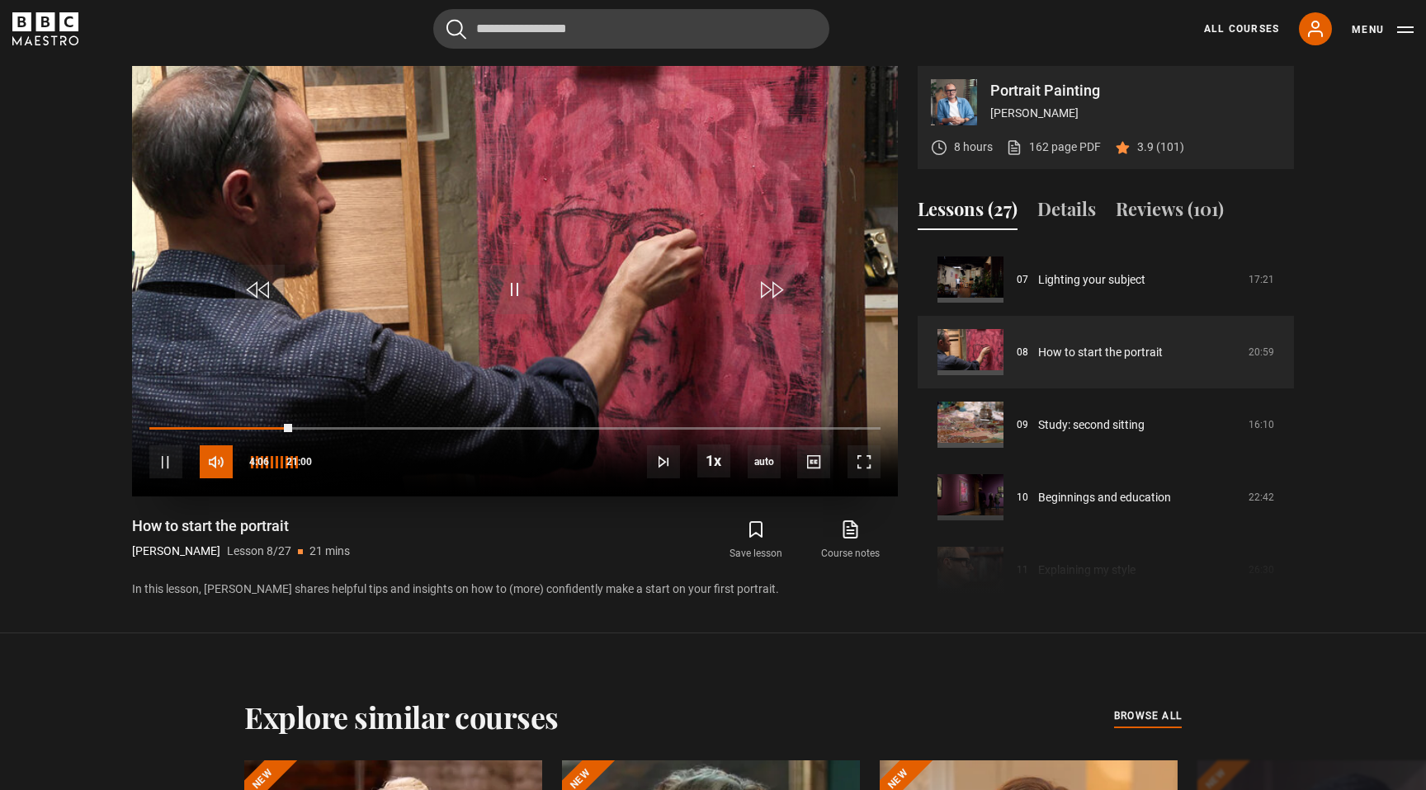
click at [221, 464] on span "Video Player" at bounding box center [216, 462] width 33 height 33
click at [435, 426] on div "10s Skip Back 10 seconds Pause 10s Skip Forward 10 seconds Loaded : 20.24% 03:5…" at bounding box center [515, 451] width 766 height 92
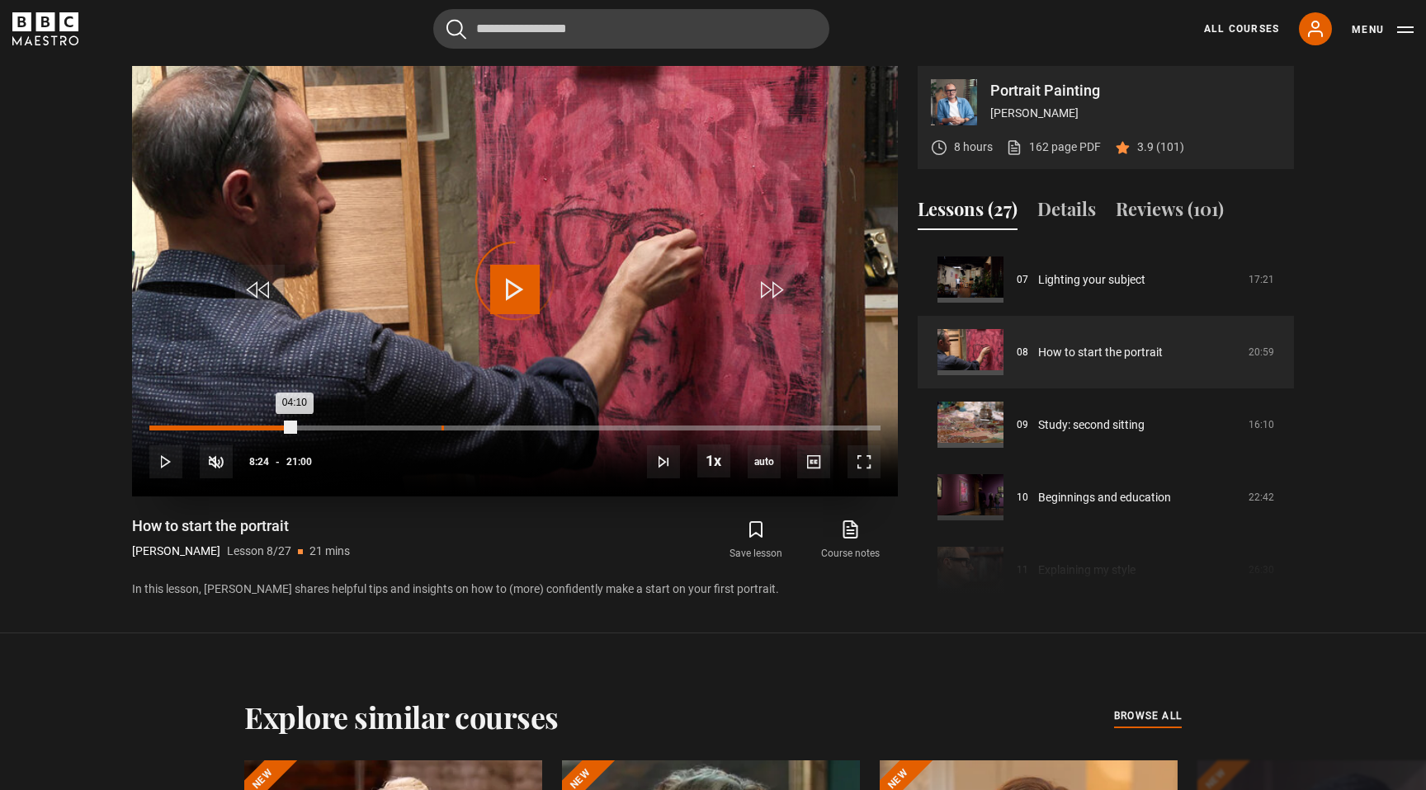
click at [441, 427] on div "08:23" at bounding box center [442, 428] width 2 height 5
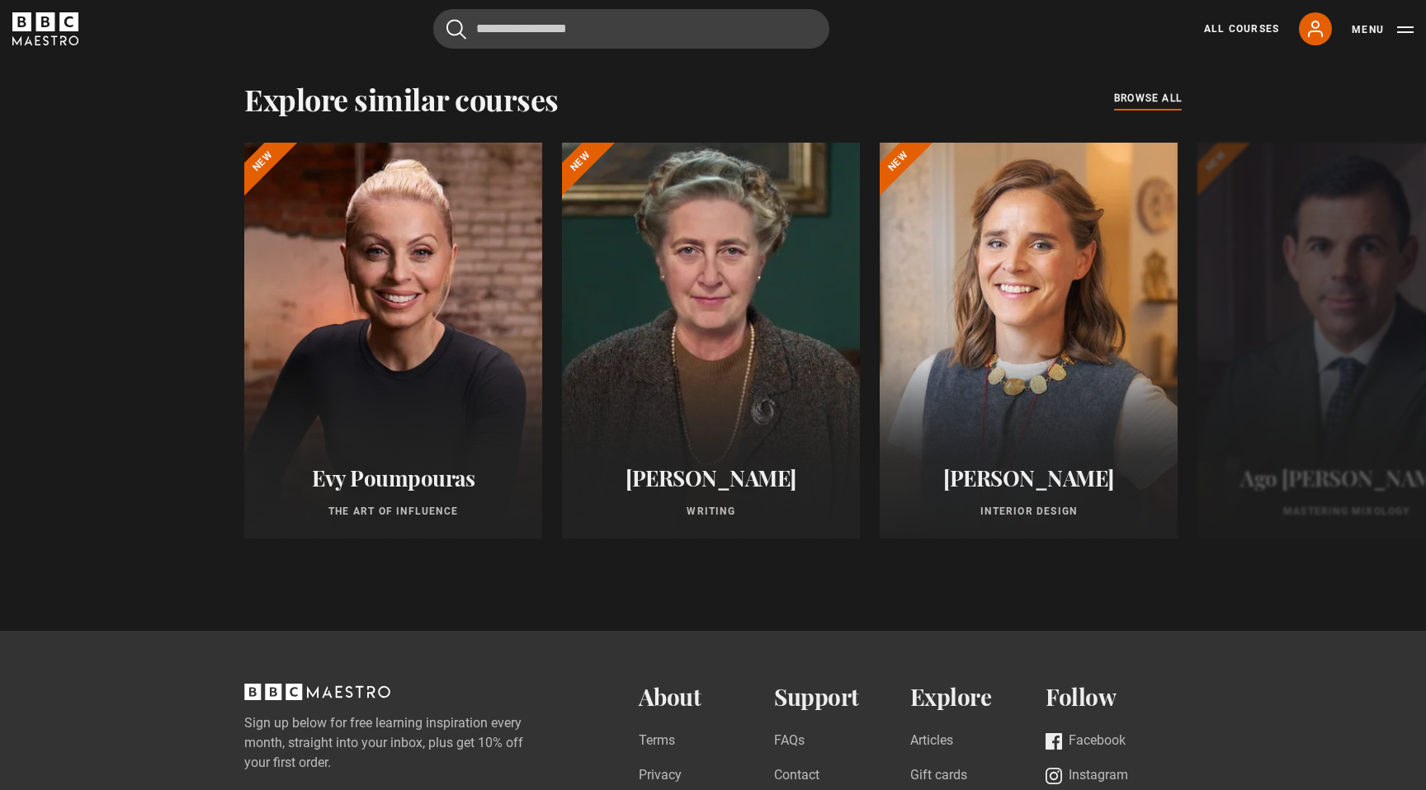
scroll to position [1415, 0]
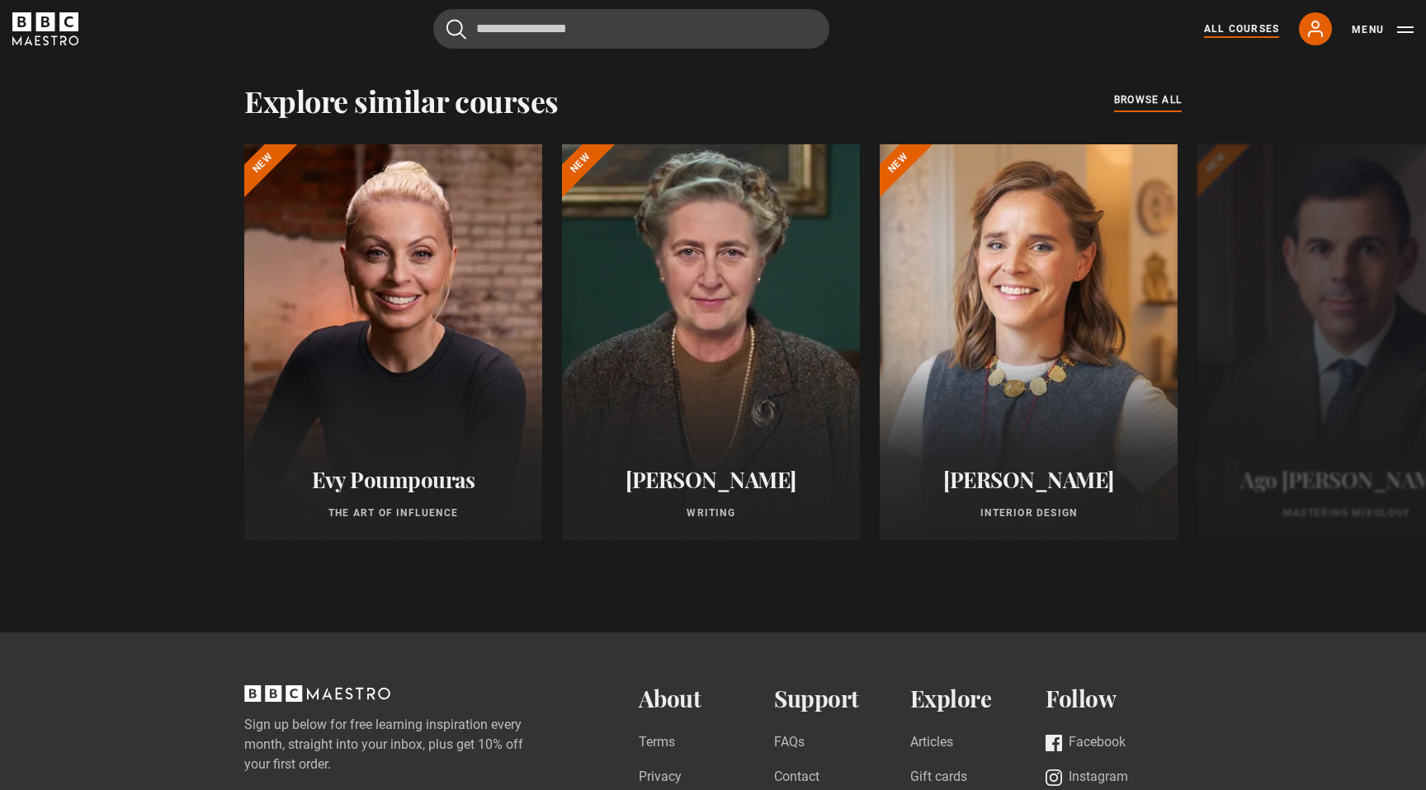
click at [1245, 26] on link "All Courses" at bounding box center [1241, 28] width 75 height 15
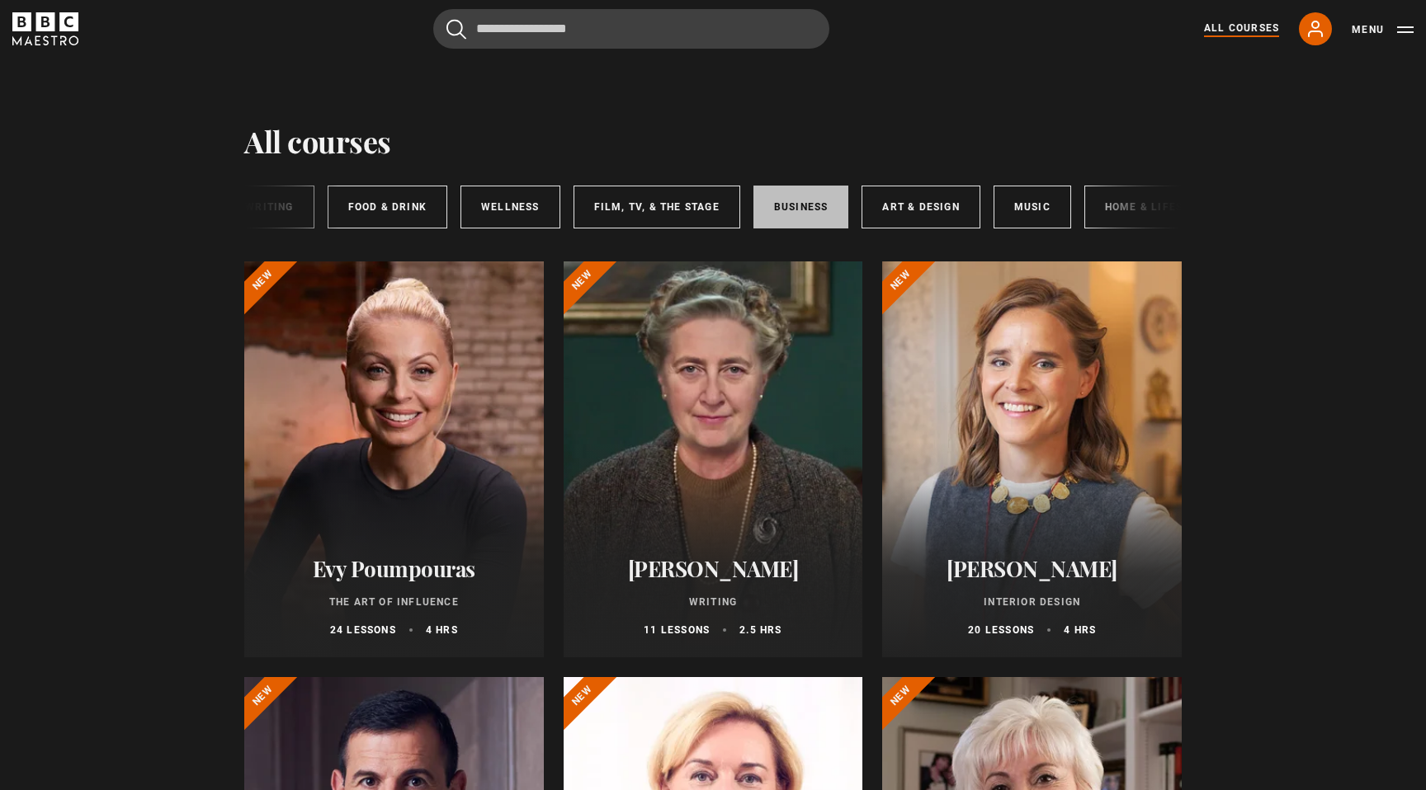
scroll to position [0, 246]
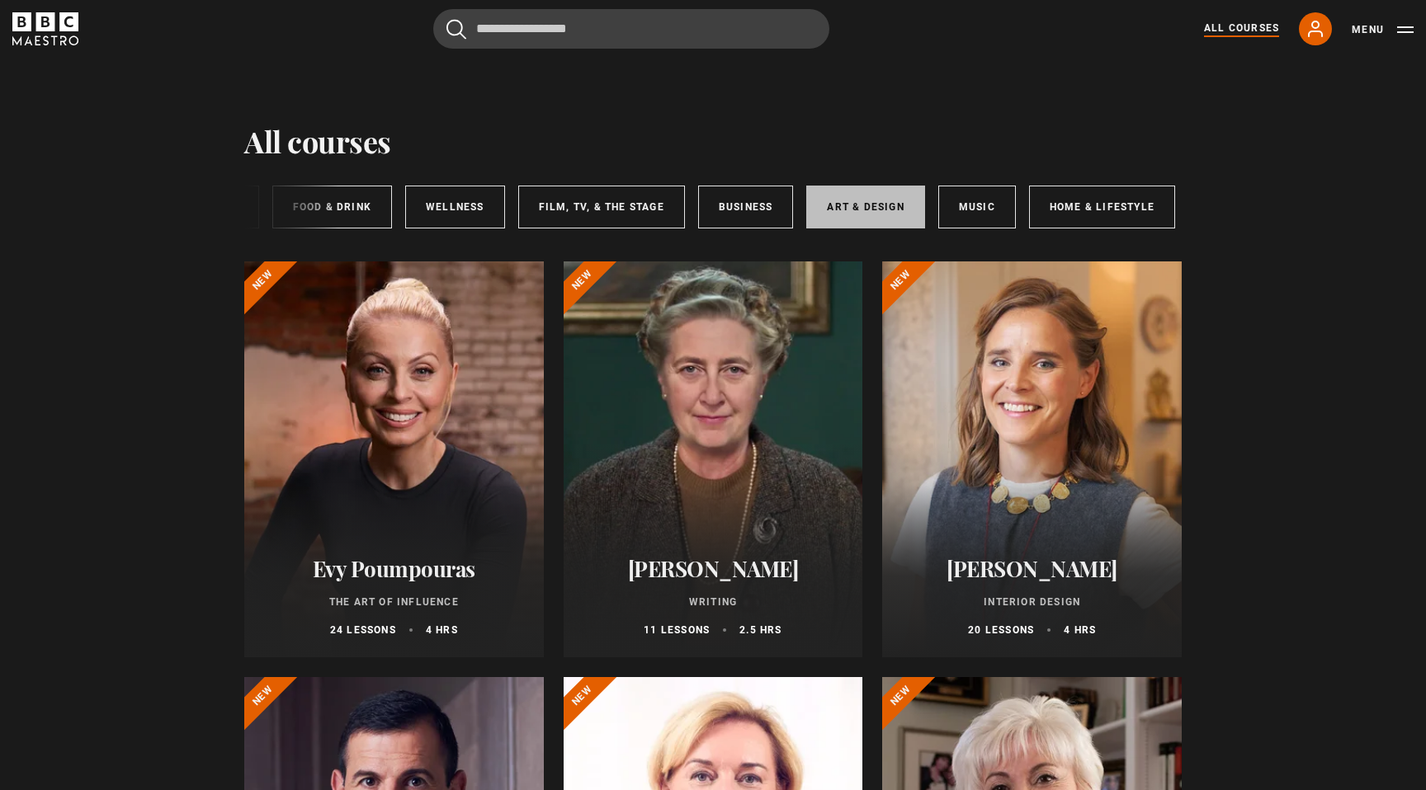
click at [897, 213] on link "Art & Design" at bounding box center [865, 207] width 118 height 43
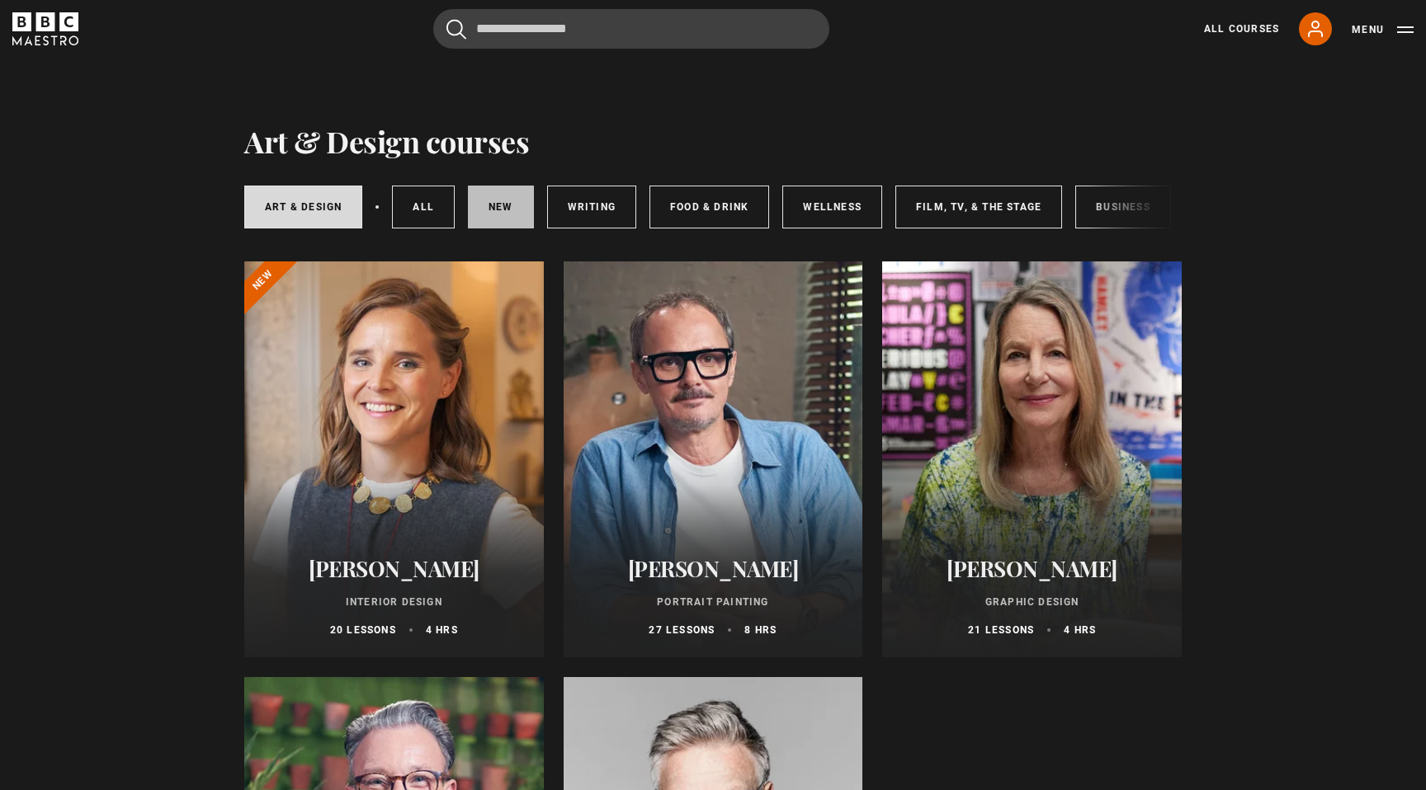
click at [508, 208] on link "New courses" at bounding box center [501, 207] width 66 height 43
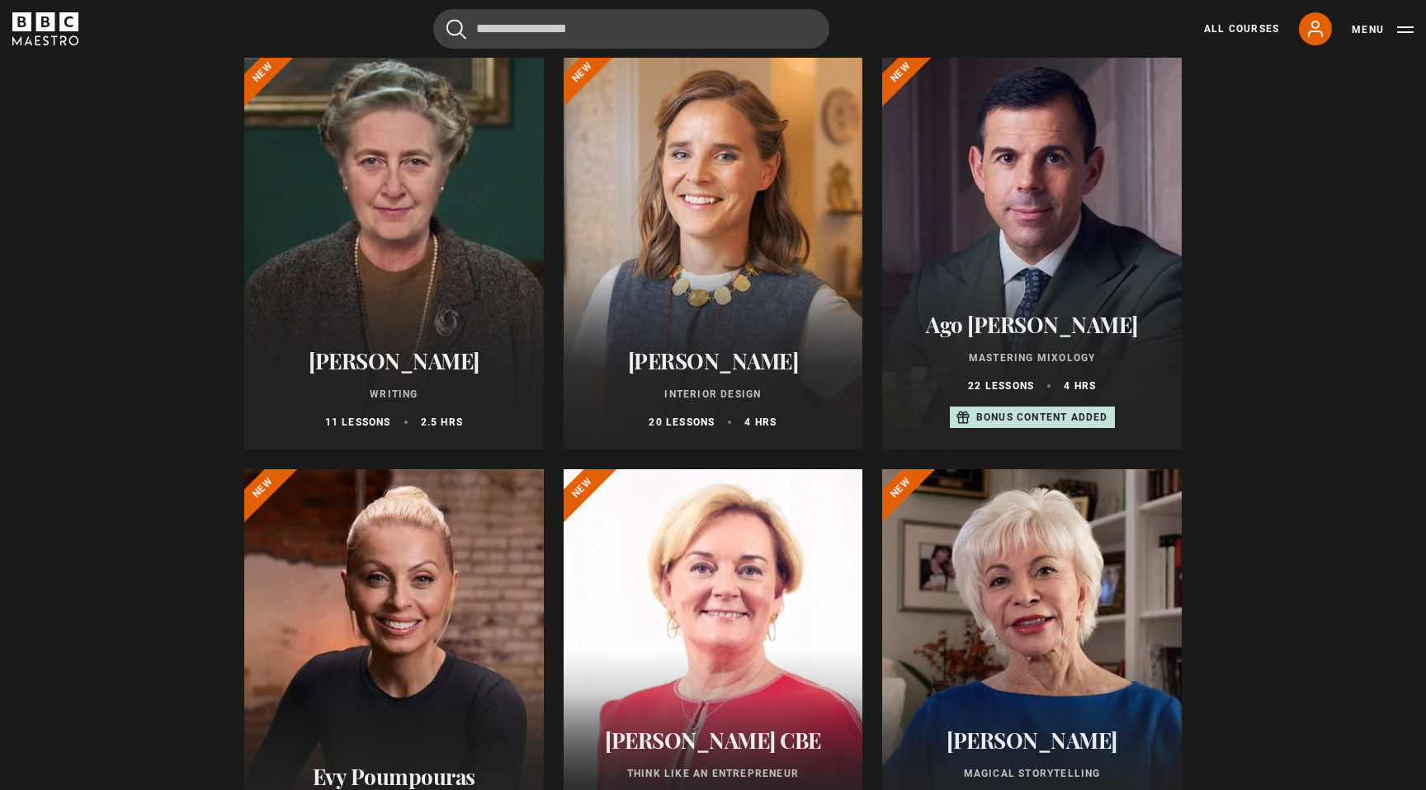
scroll to position [210, 0]
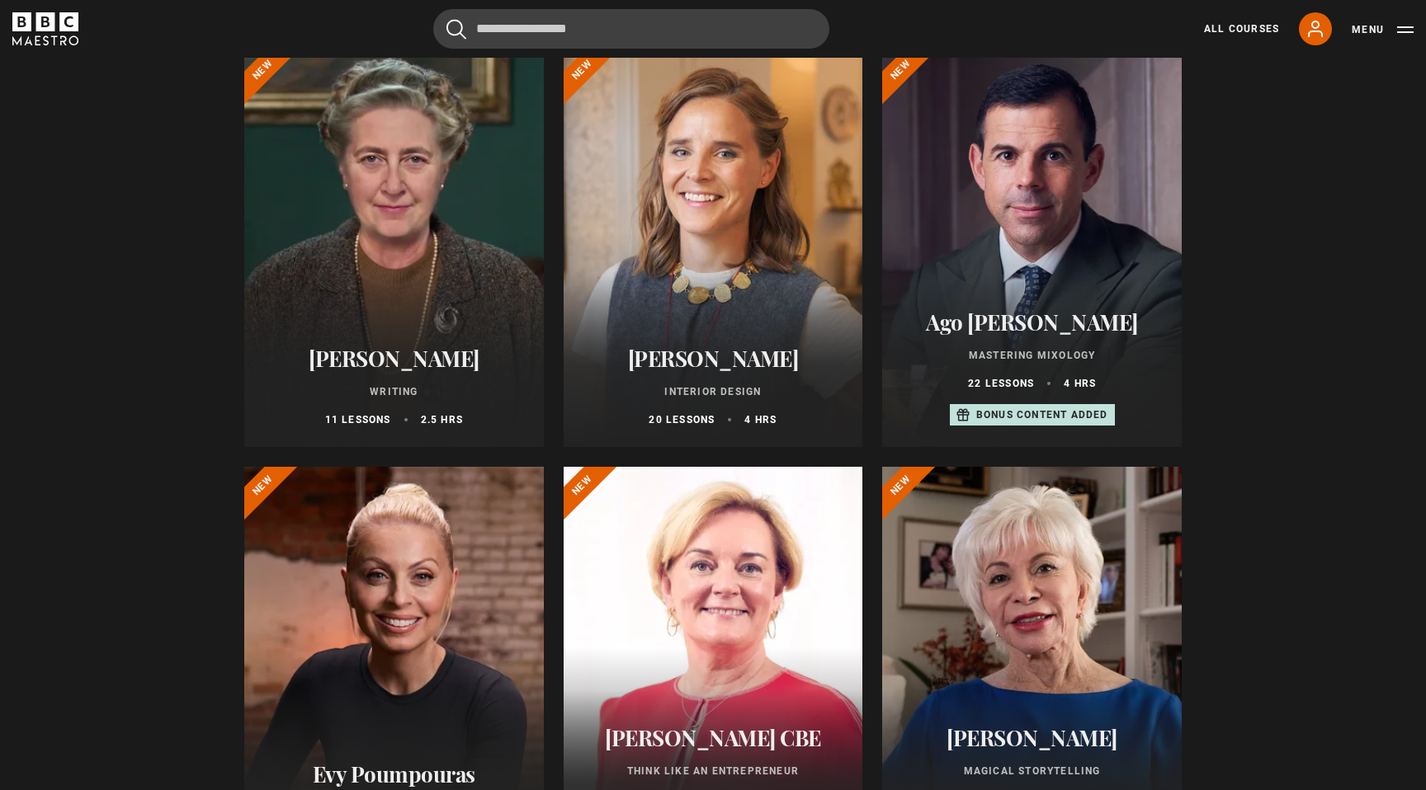
click at [1096, 538] on div at bounding box center [1031, 665] width 299 height 396
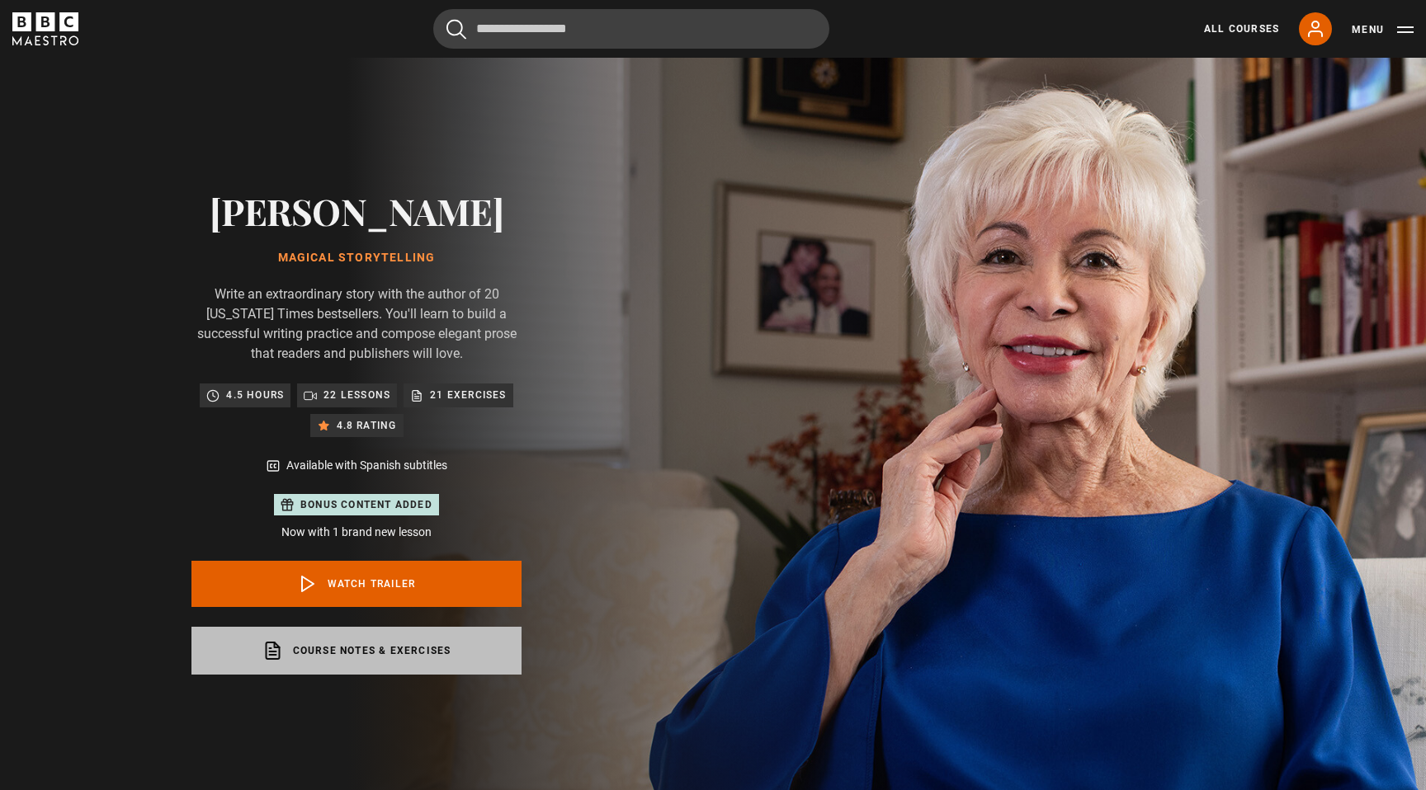
click at [406, 663] on link "Course notes & exercises opens in a new tab" at bounding box center [356, 651] width 330 height 48
